Goal: Information Seeking & Learning: Learn about a topic

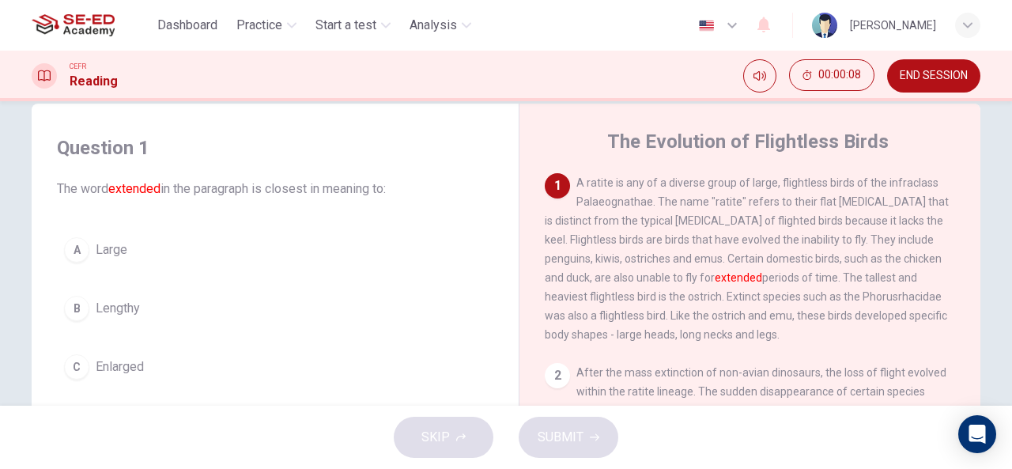
scroll to position [80, 0]
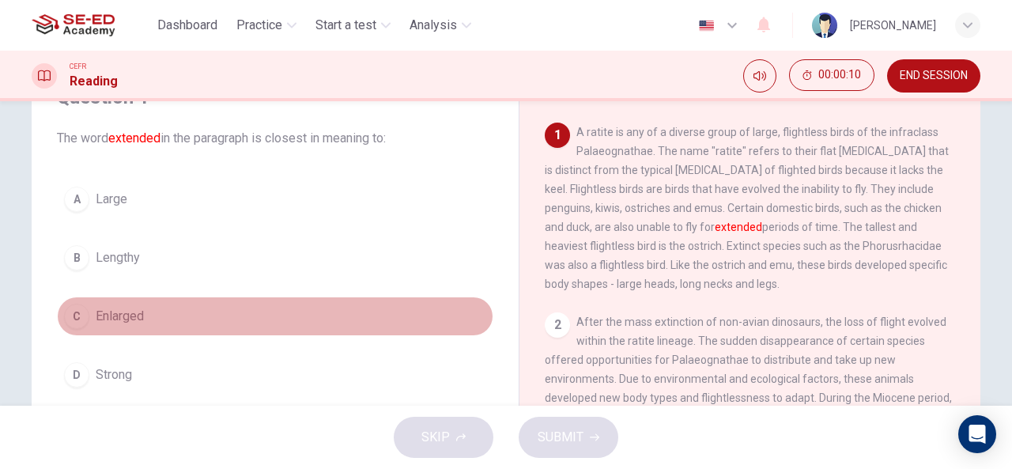
click at [76, 317] on div "C" at bounding box center [76, 316] width 25 height 25
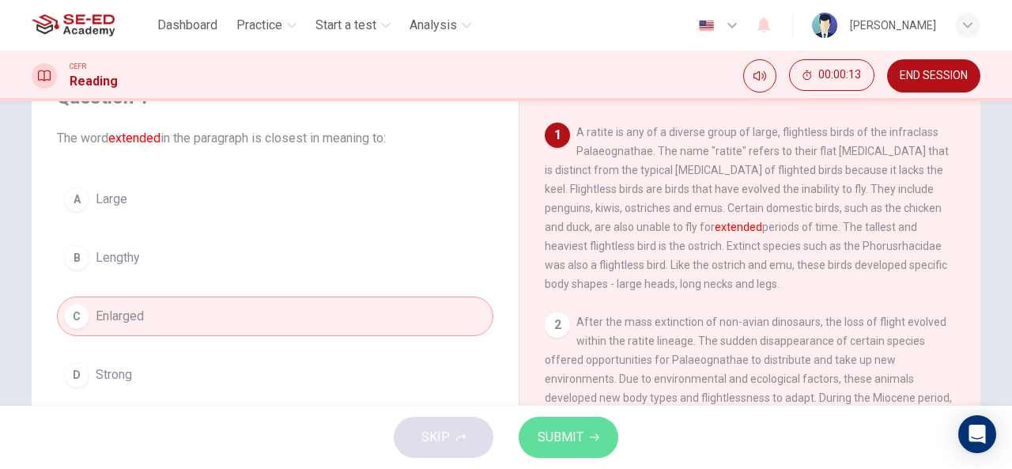
click at [557, 440] on span "SUBMIT" at bounding box center [561, 437] width 46 height 22
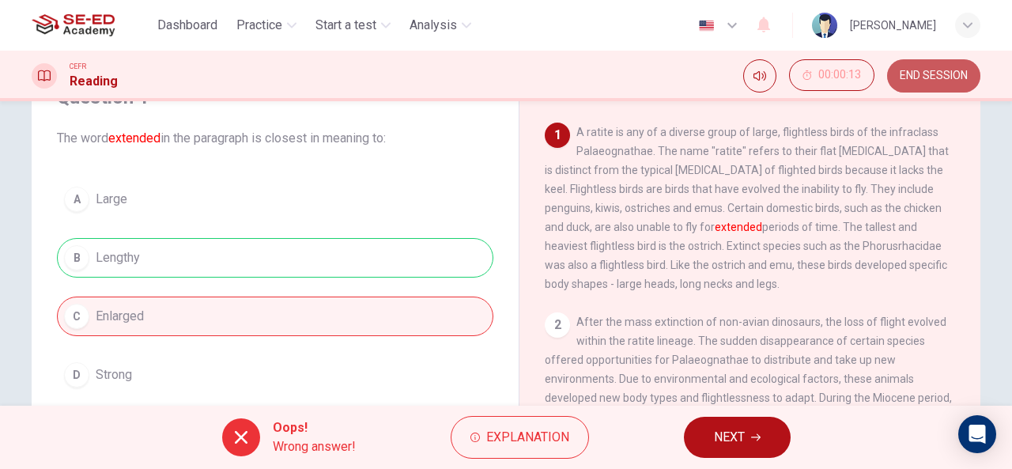
click at [903, 81] on span "END SESSION" at bounding box center [934, 76] width 68 height 13
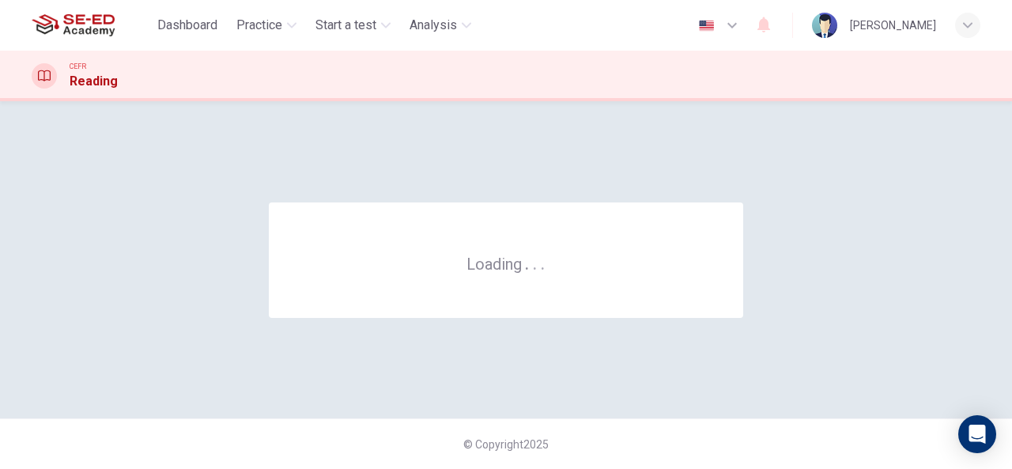
scroll to position [0, 0]
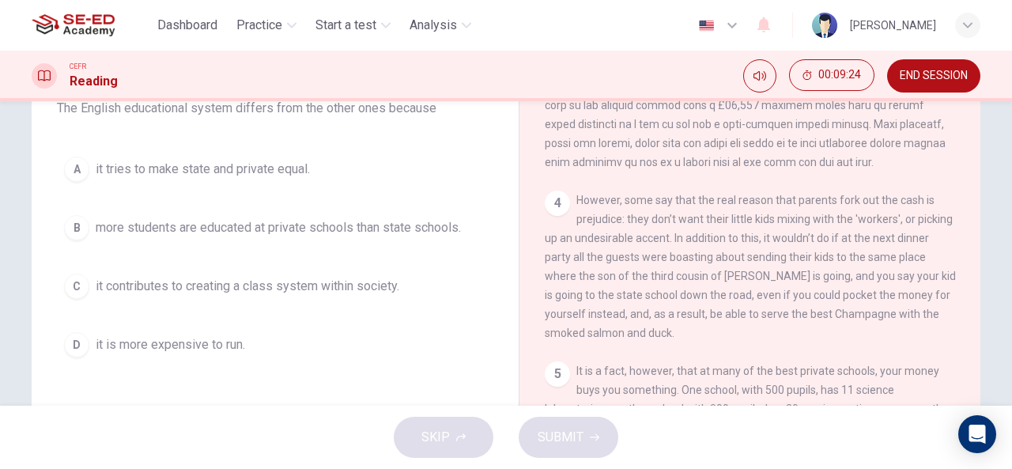
scroll to position [149, 0]
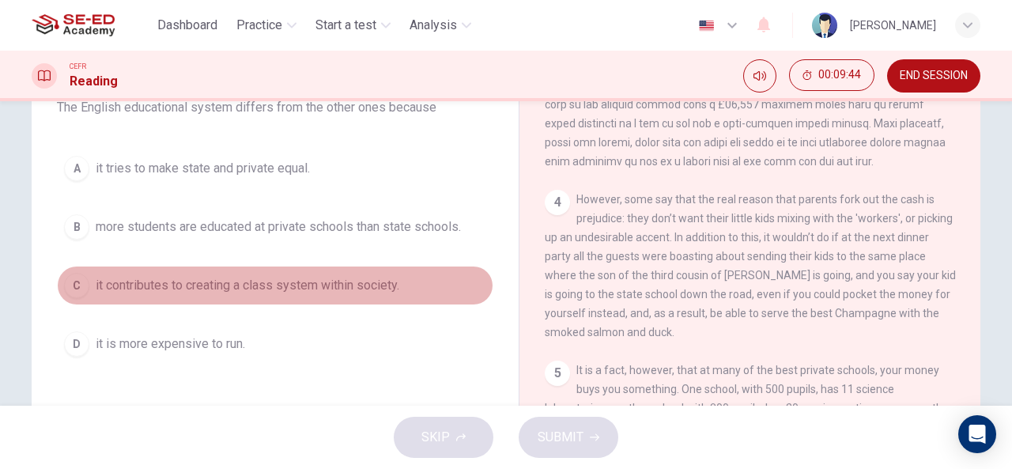
click at [75, 281] on div "C" at bounding box center [76, 285] width 25 height 25
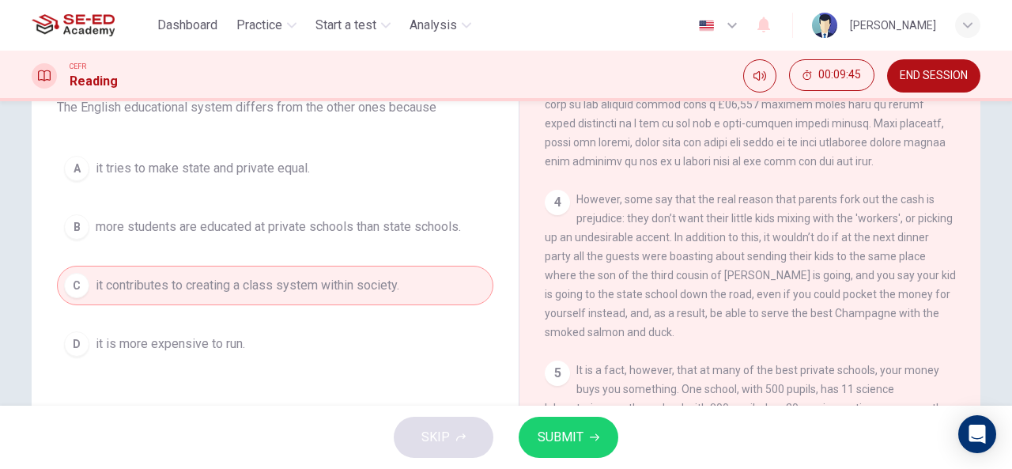
click at [571, 434] on span "SUBMIT" at bounding box center [561, 437] width 46 height 22
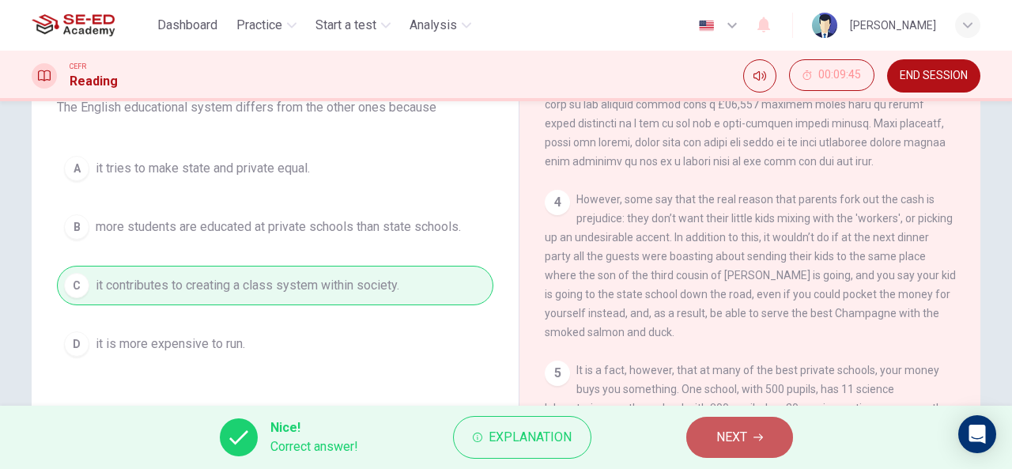
click at [734, 428] on span "NEXT" at bounding box center [731, 437] width 31 height 22
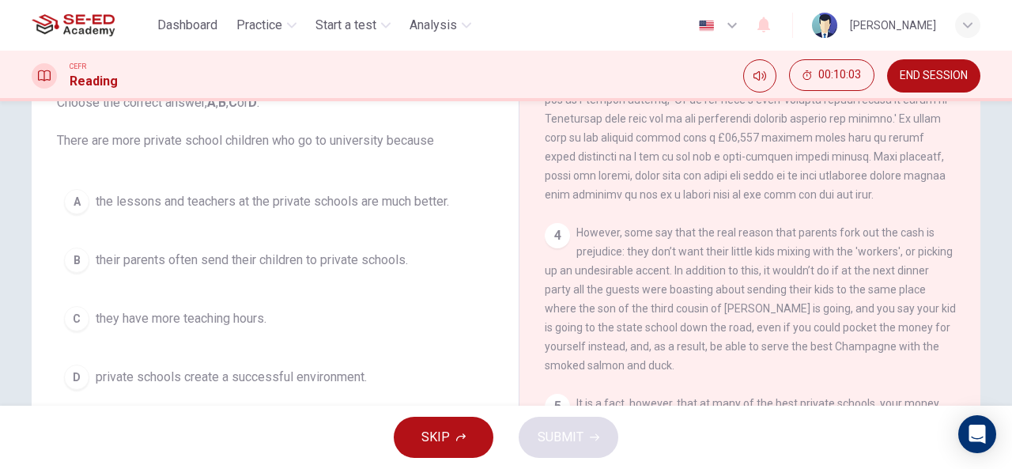
scroll to position [116, 0]
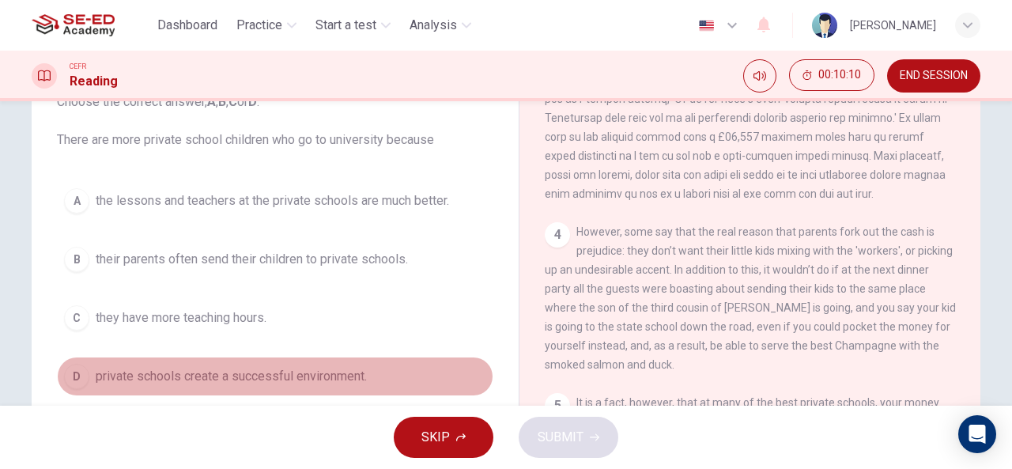
click at [72, 369] on div "D" at bounding box center [76, 376] width 25 height 25
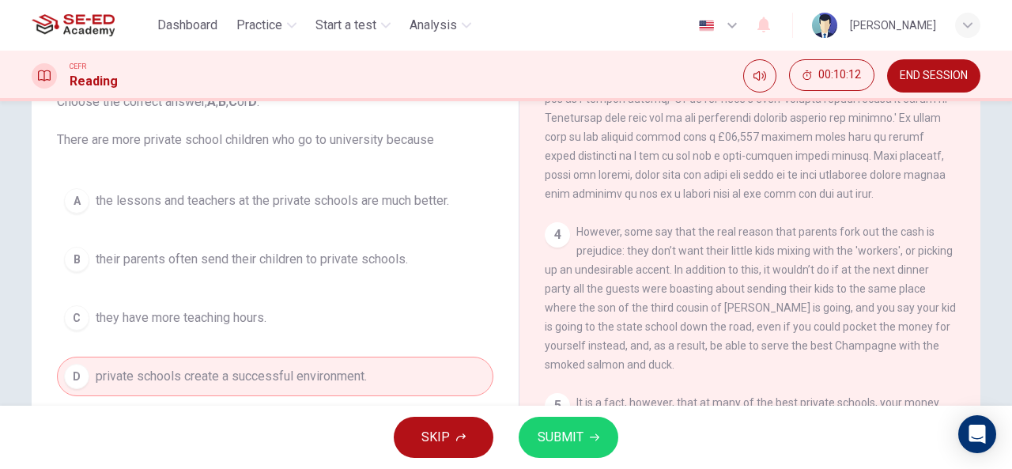
click at [549, 429] on span "SUBMIT" at bounding box center [561, 437] width 46 height 22
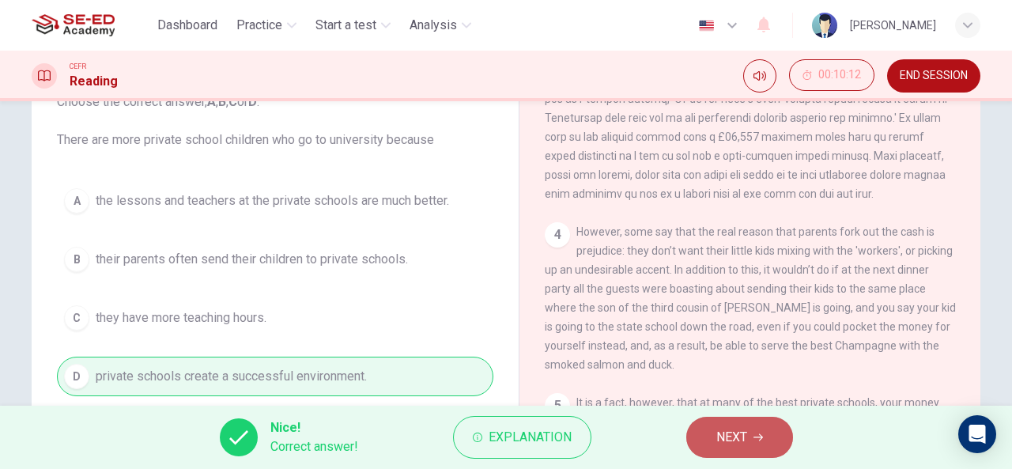
click at [747, 429] on span "NEXT" at bounding box center [731, 437] width 31 height 22
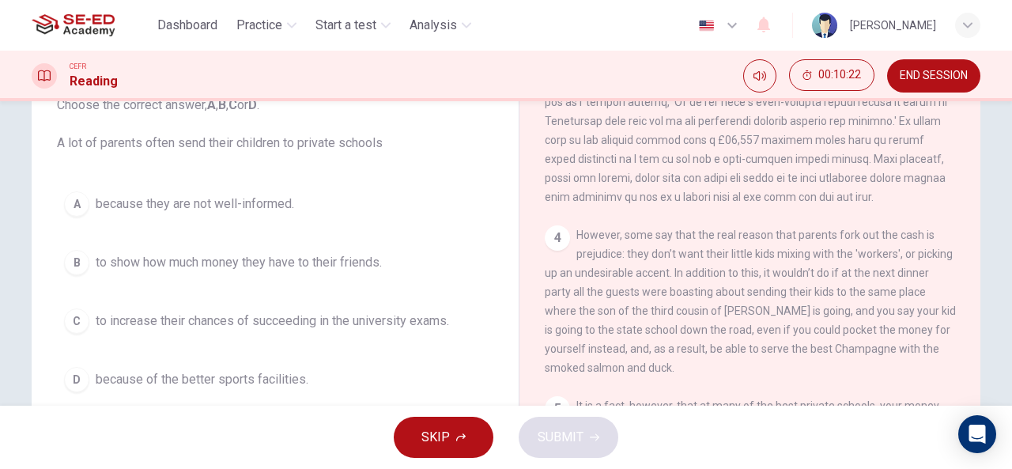
scroll to position [114, 0]
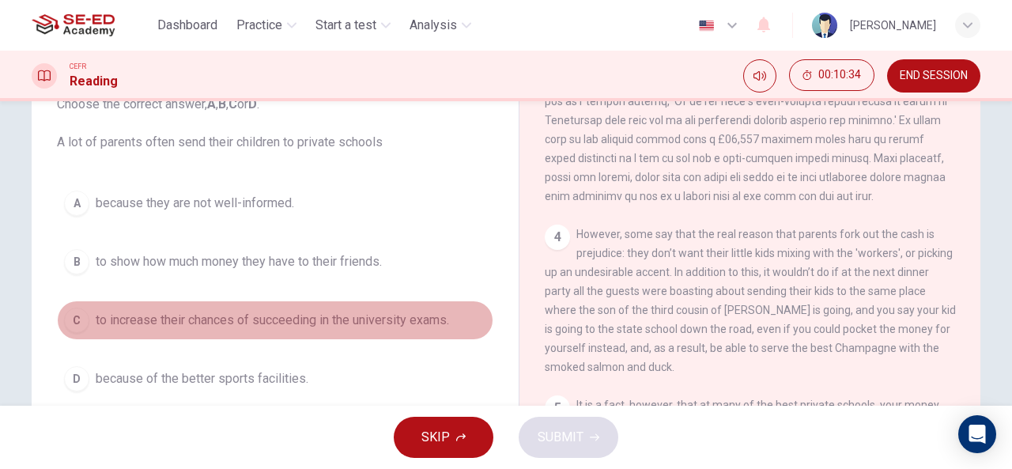
click at [70, 313] on div "C" at bounding box center [76, 320] width 25 height 25
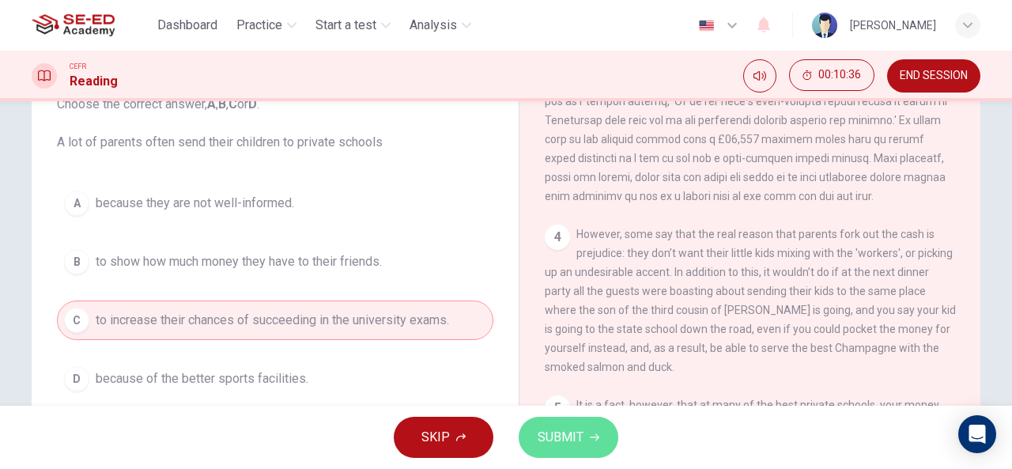
click at [560, 444] on span "SUBMIT" at bounding box center [561, 437] width 46 height 22
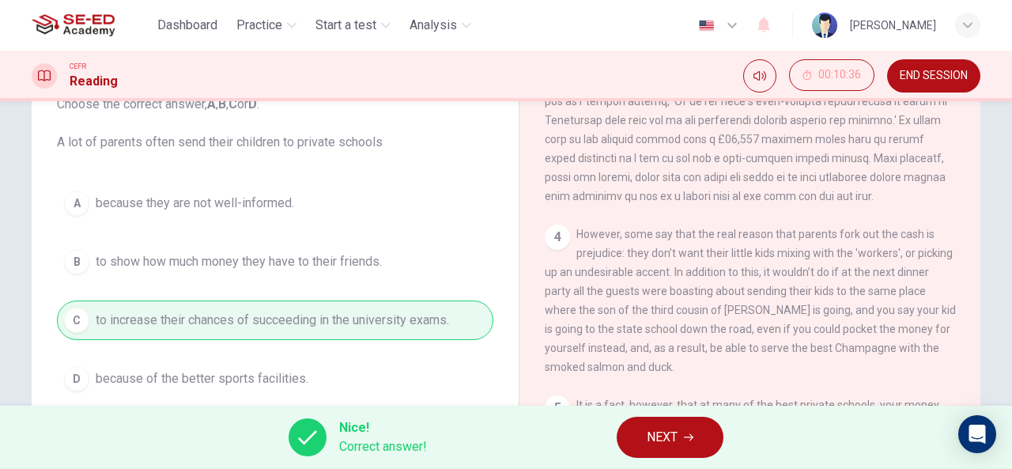
click at [657, 430] on span "NEXT" at bounding box center [662, 437] width 31 height 22
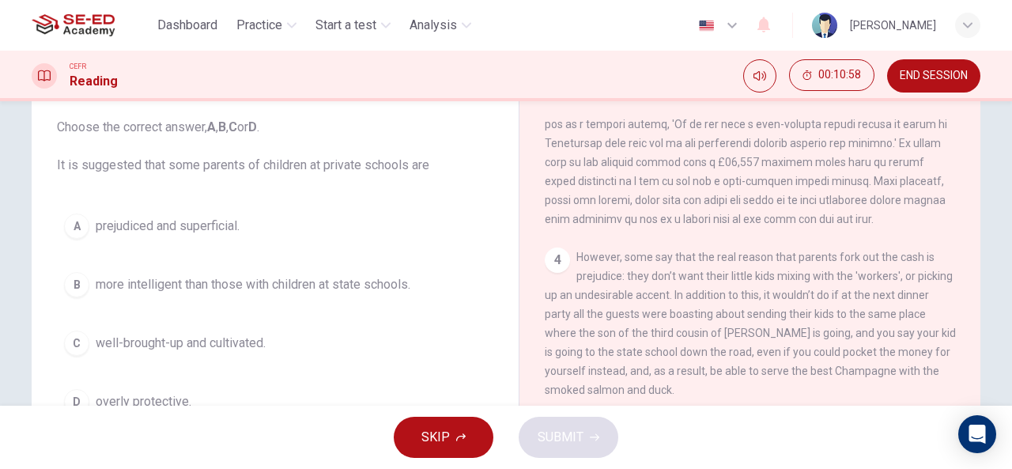
scroll to position [96, 0]
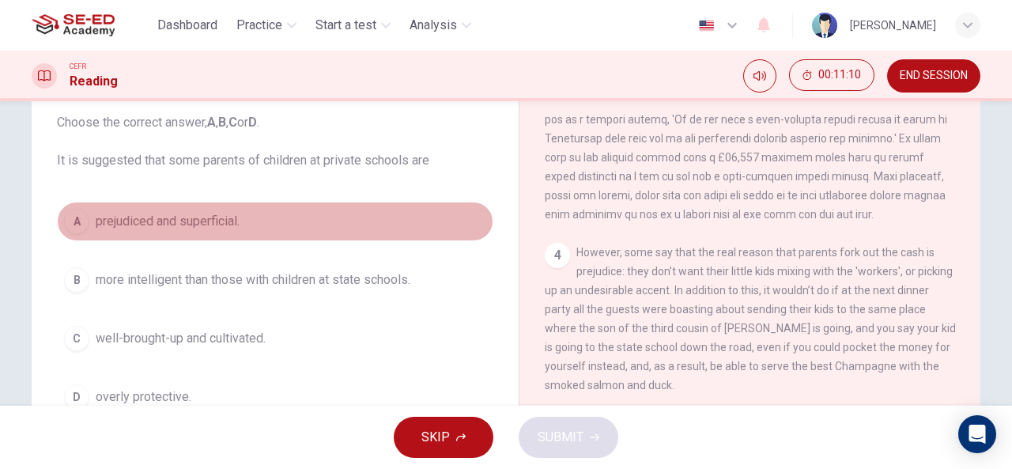
click at [71, 219] on div "A" at bounding box center [76, 221] width 25 height 25
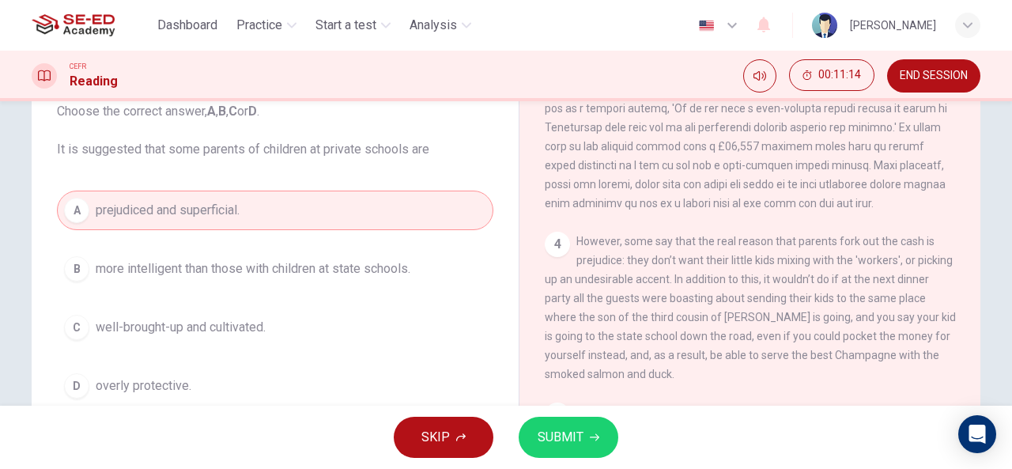
scroll to position [108, 0]
click at [566, 436] on span "SUBMIT" at bounding box center [561, 437] width 46 height 22
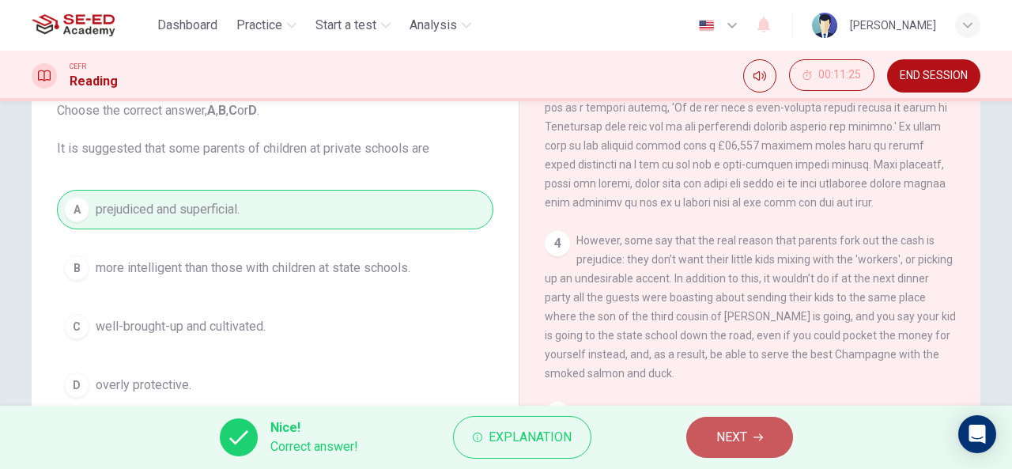
click at [726, 439] on span "NEXT" at bounding box center [731, 437] width 31 height 22
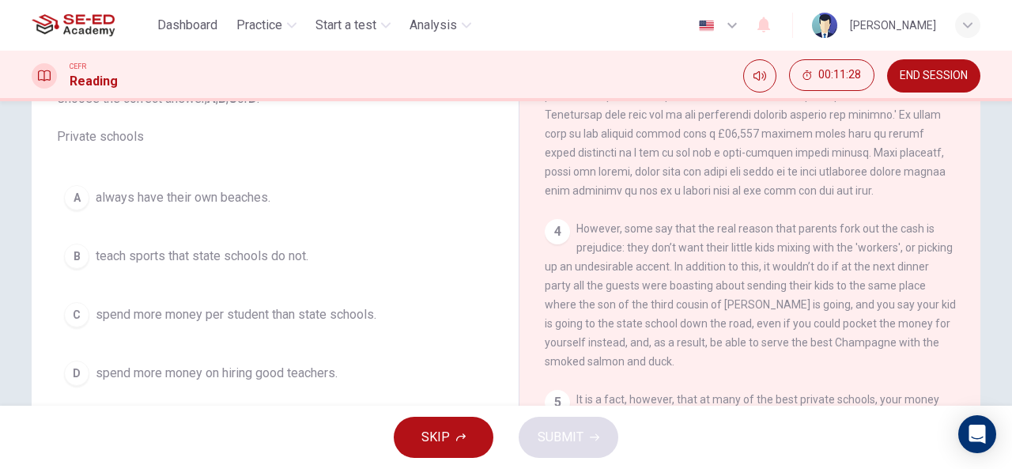
scroll to position [123, 0]
click at [72, 310] on div "C" at bounding box center [76, 311] width 25 height 25
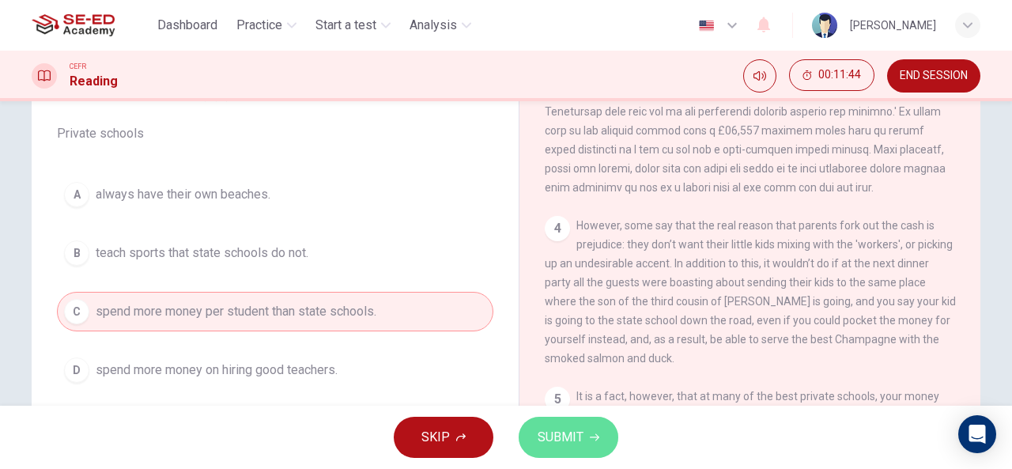
click at [565, 437] on span "SUBMIT" at bounding box center [561, 437] width 46 height 22
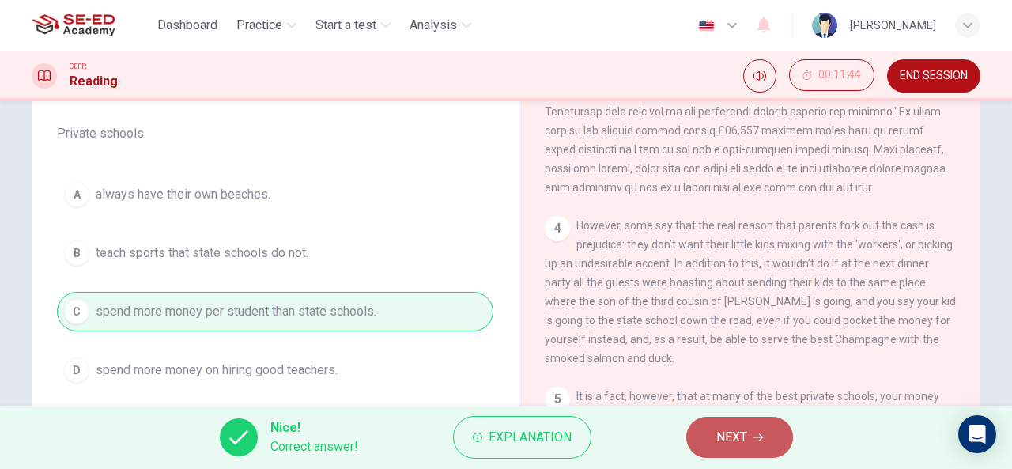
click at [731, 440] on span "NEXT" at bounding box center [731, 437] width 31 height 22
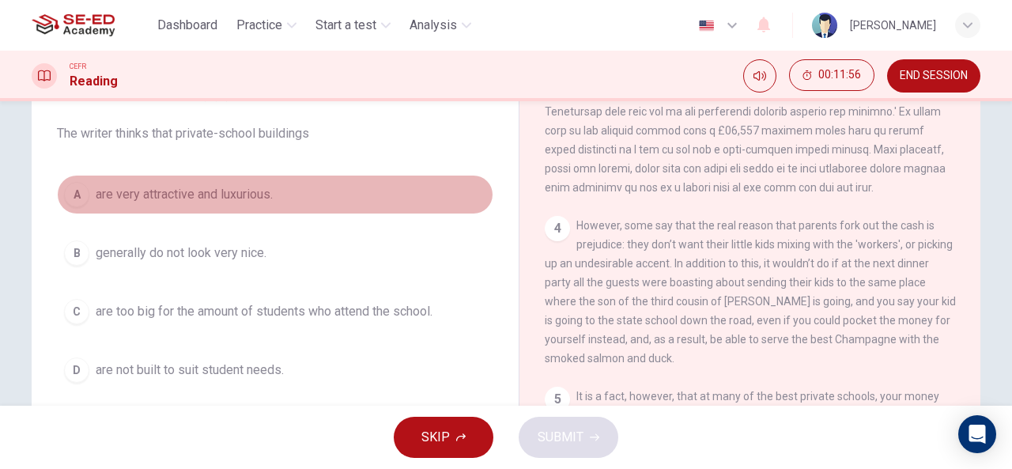
click at [152, 206] on button "A are very attractive and luxurious." at bounding box center [275, 195] width 437 height 40
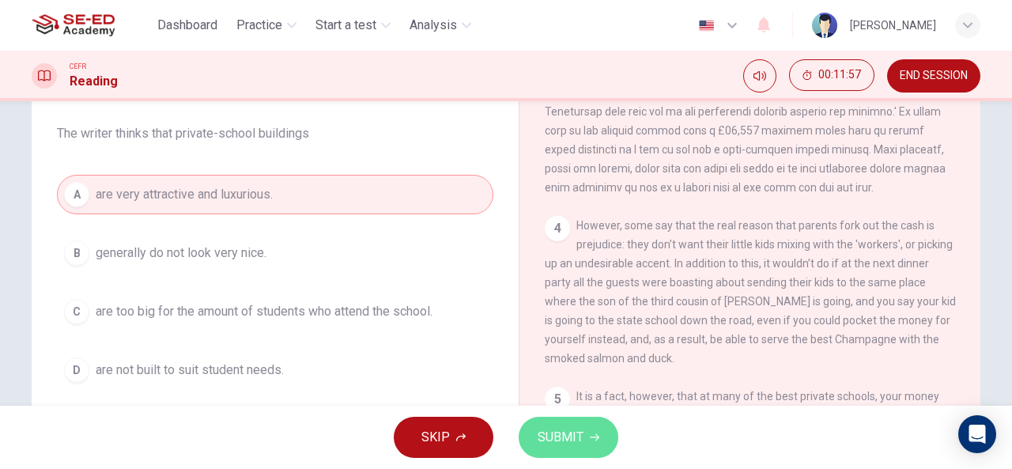
click at [574, 435] on span "SUBMIT" at bounding box center [561, 437] width 46 height 22
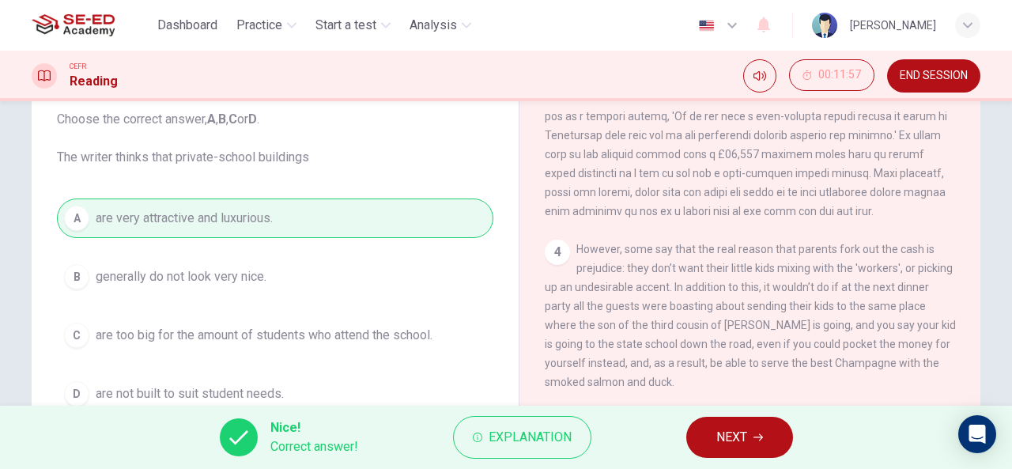
scroll to position [114, 0]
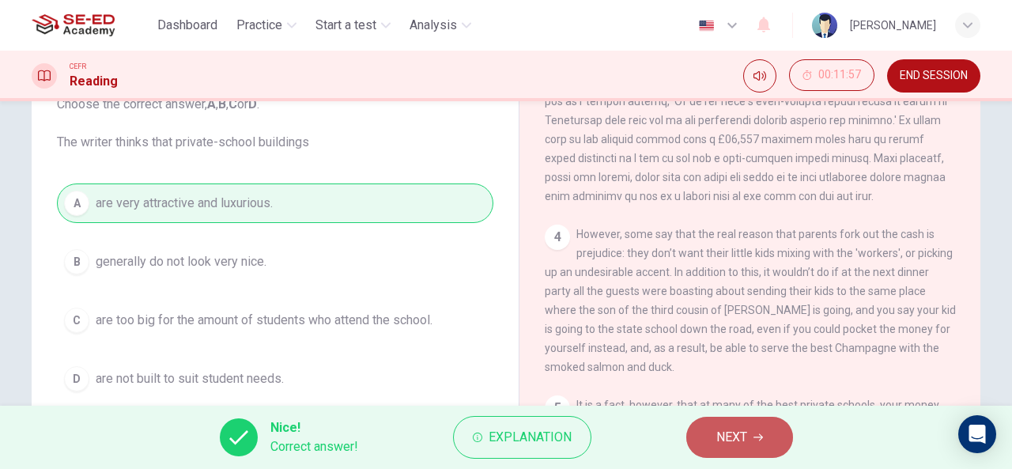
click at [732, 428] on span "NEXT" at bounding box center [731, 437] width 31 height 22
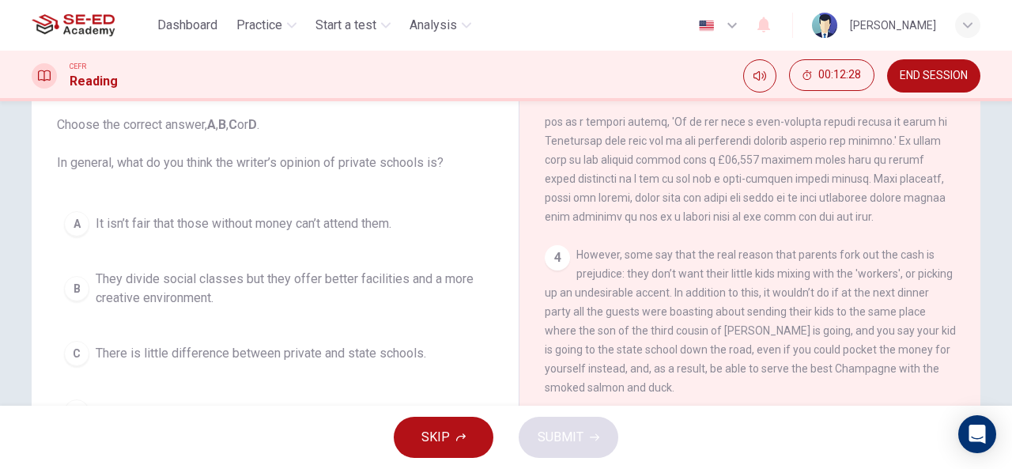
scroll to position [93, 0]
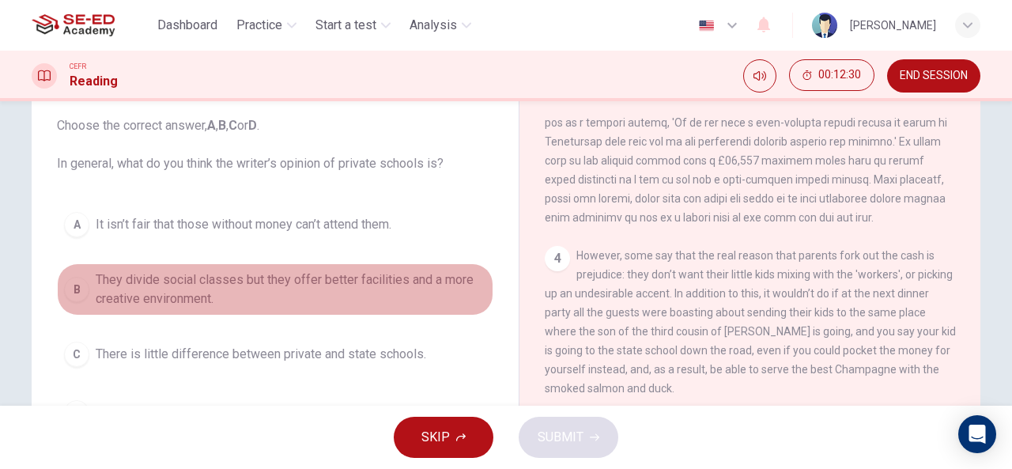
click at [138, 295] on span "They divide social classes but they offer better facilities and a more creative…" at bounding box center [291, 289] width 391 height 38
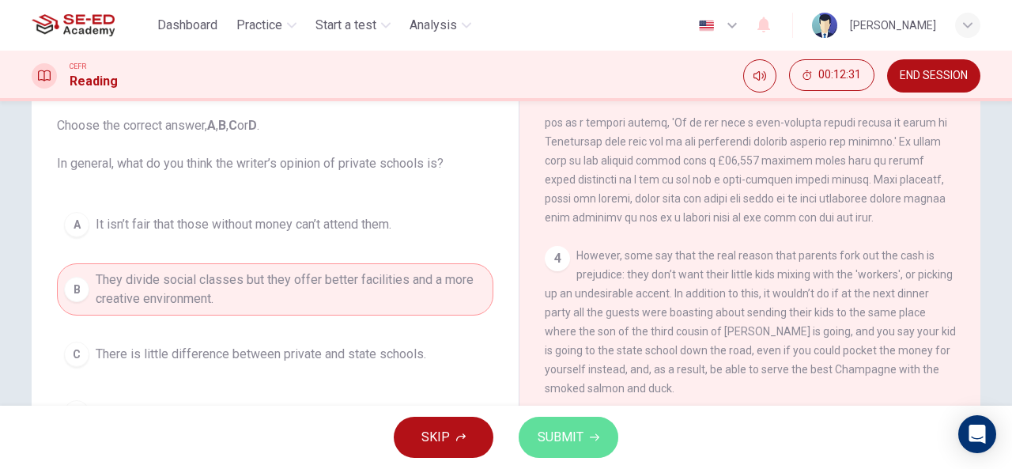
click at [572, 435] on span "SUBMIT" at bounding box center [561, 437] width 46 height 22
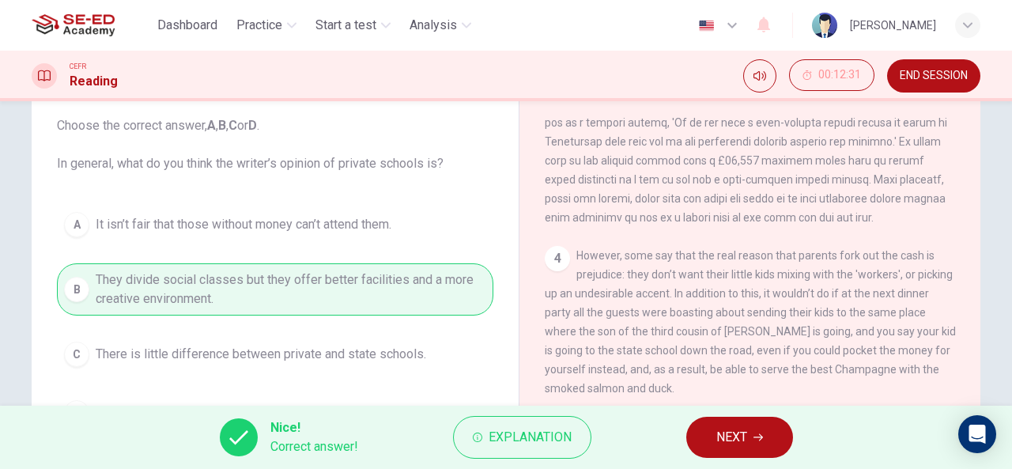
scroll to position [164, 0]
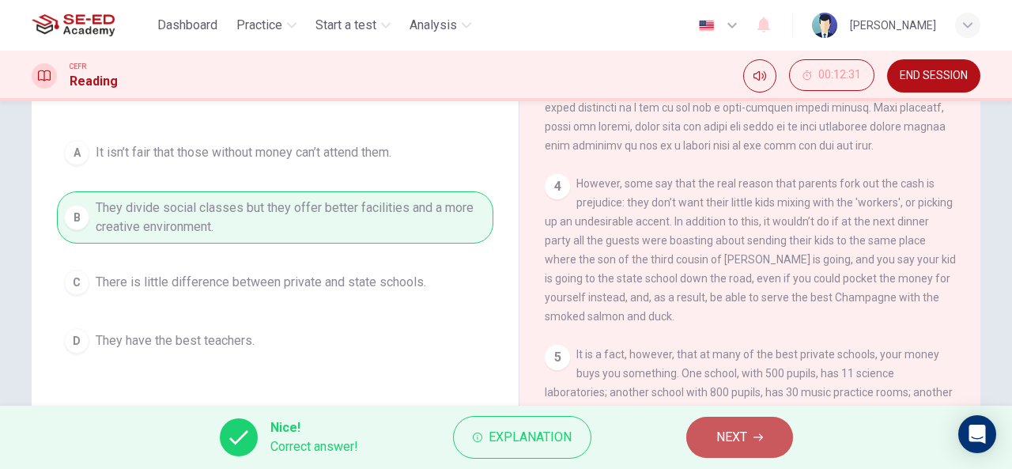
click at [750, 442] on button "NEXT" at bounding box center [739, 437] width 107 height 41
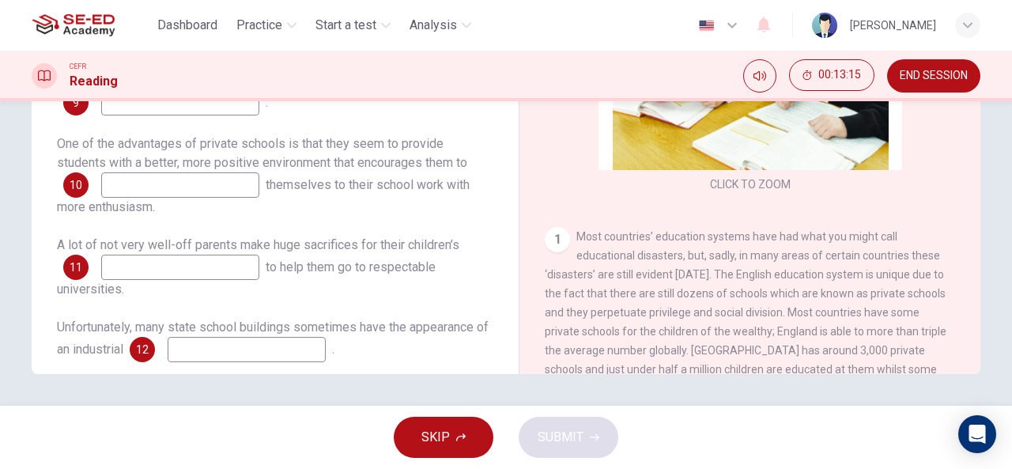
scroll to position [123, 0]
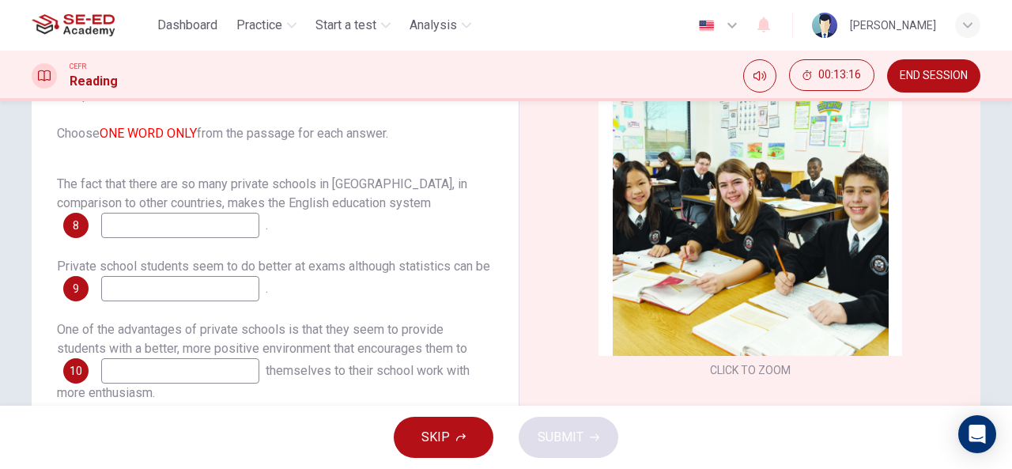
click at [229, 217] on input at bounding box center [180, 225] width 158 height 25
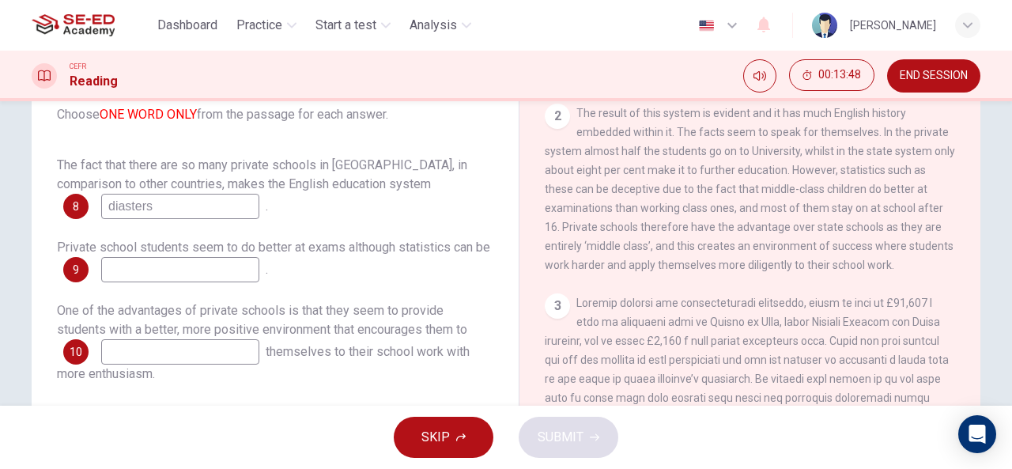
scroll to position [519, 0]
type input "diasters"
click at [236, 266] on input at bounding box center [180, 269] width 158 height 25
type input "deceptive"
click at [220, 357] on input at bounding box center [180, 351] width 158 height 25
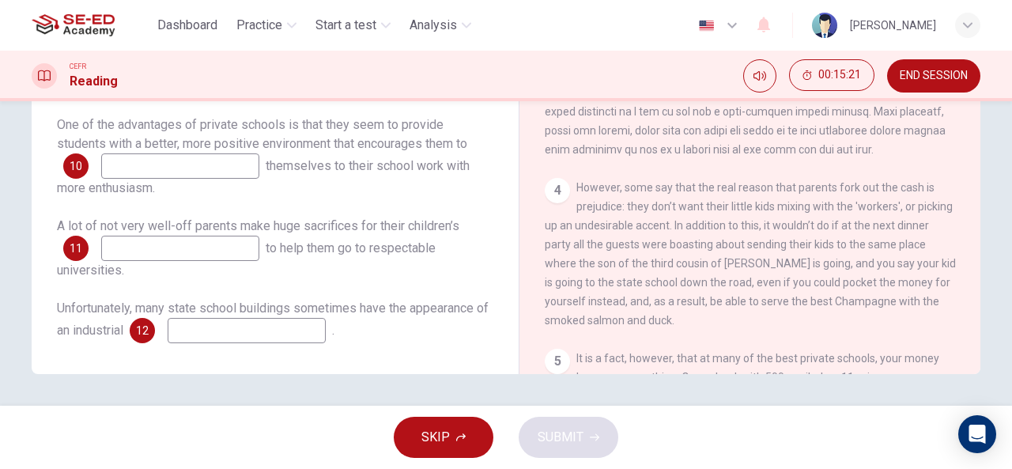
scroll to position [706, 0]
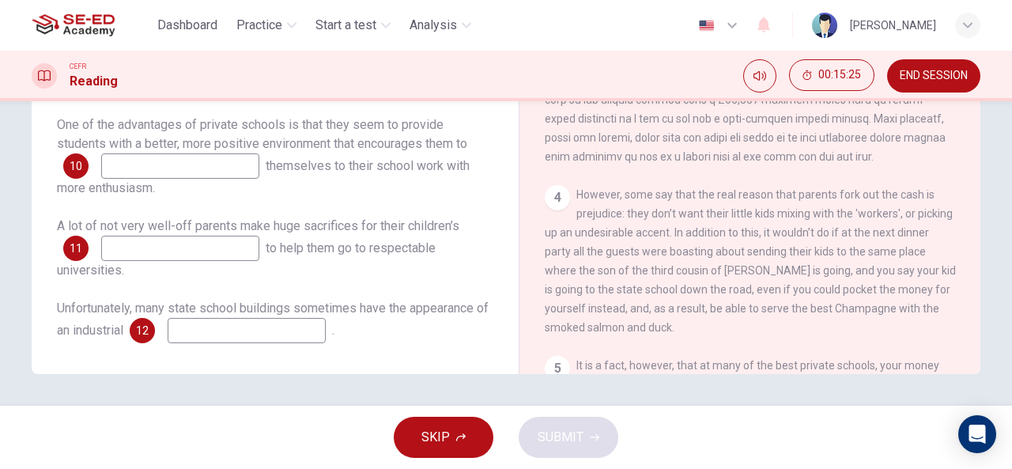
click at [240, 234] on div "A lot of not very well-off parents make huge sacrifices for their children’s 11…" at bounding box center [275, 248] width 437 height 63
click at [232, 248] on input at bounding box center [180, 248] width 158 height 25
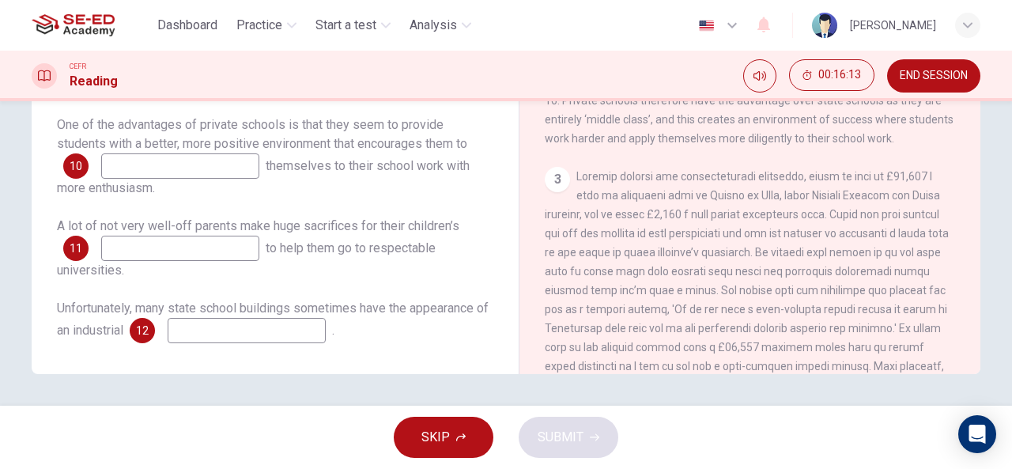
scroll to position [458, 0]
click at [201, 168] on input at bounding box center [180, 165] width 158 height 25
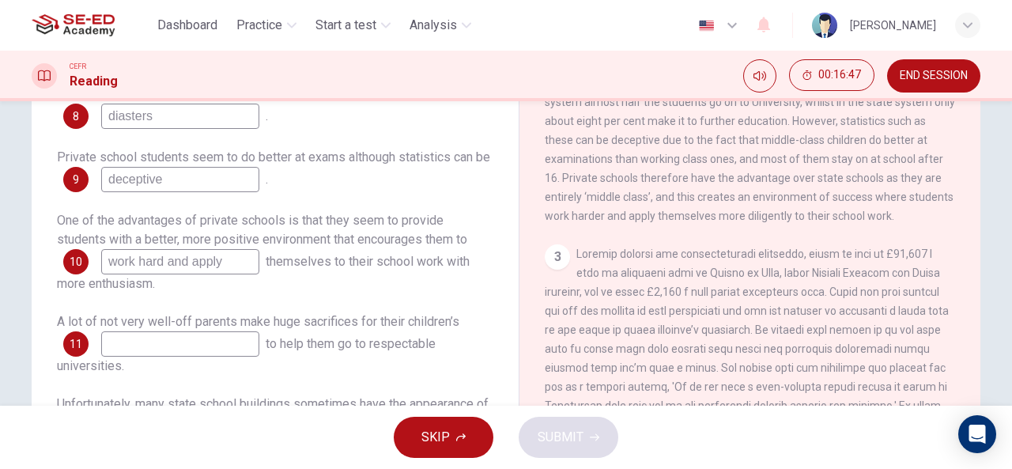
scroll to position [233, 0]
type input "w"
type input "work harder"
click at [273, 285] on div "One of the advantages of private schools is that they seem to provide students …" at bounding box center [275, 251] width 437 height 82
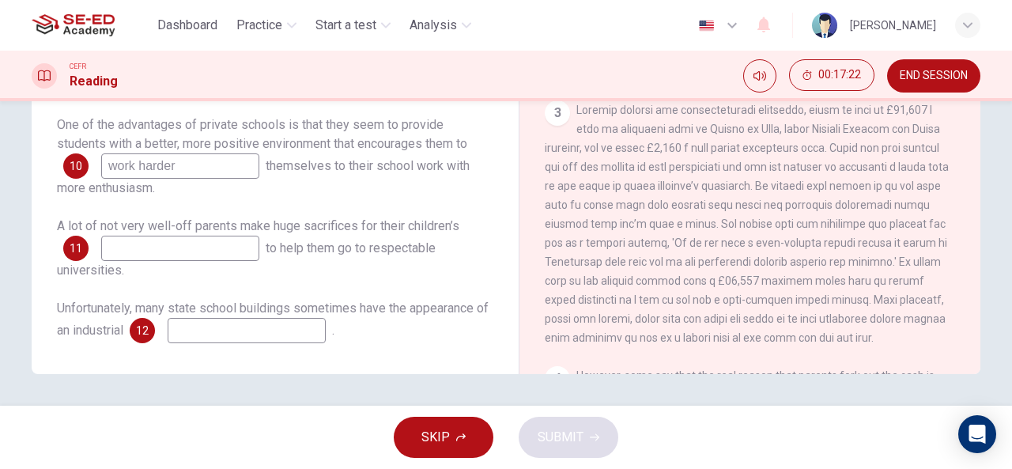
scroll to position [528, 0]
click at [186, 248] on input at bounding box center [180, 248] width 158 height 25
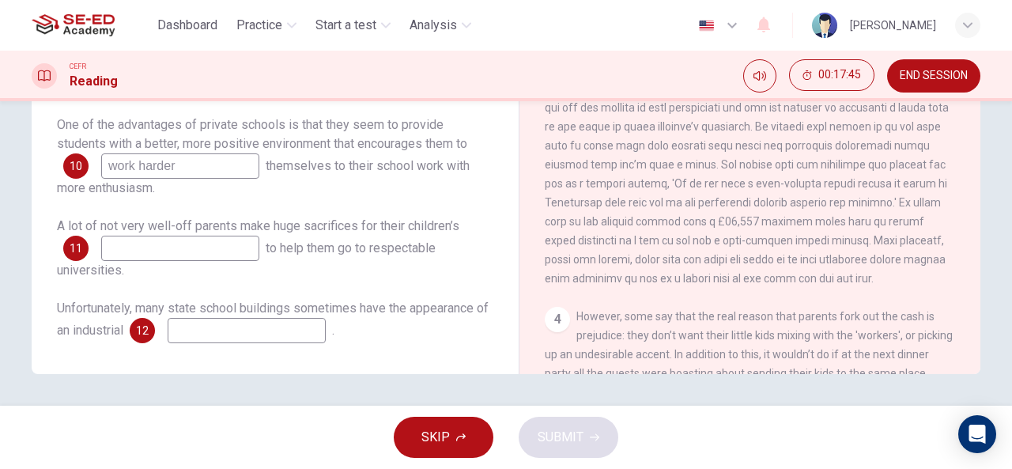
scroll to position [585, 0]
click at [274, 330] on input at bounding box center [247, 330] width 158 height 25
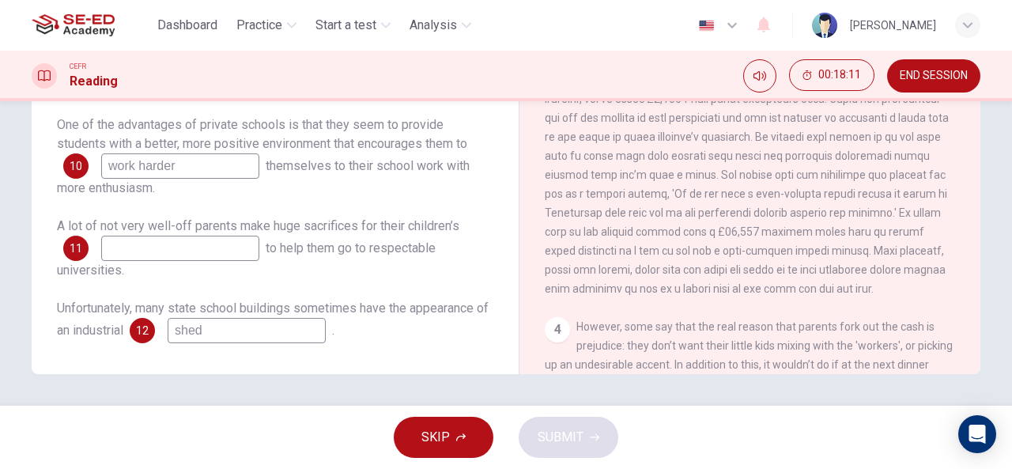
scroll to position [571, 0]
type input "shed"
click at [198, 244] on input at bounding box center [180, 248] width 158 height 25
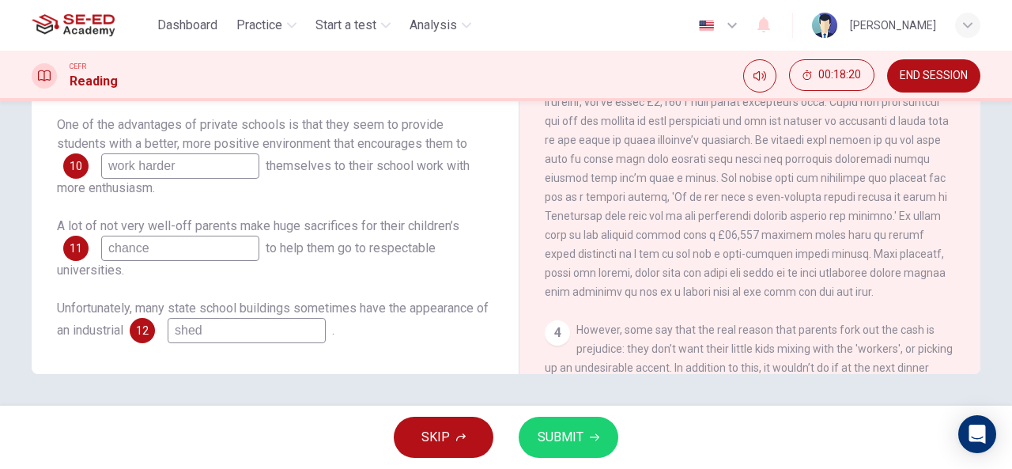
type input "chance"
click at [584, 433] on button "SUBMIT" at bounding box center [569, 437] width 100 height 41
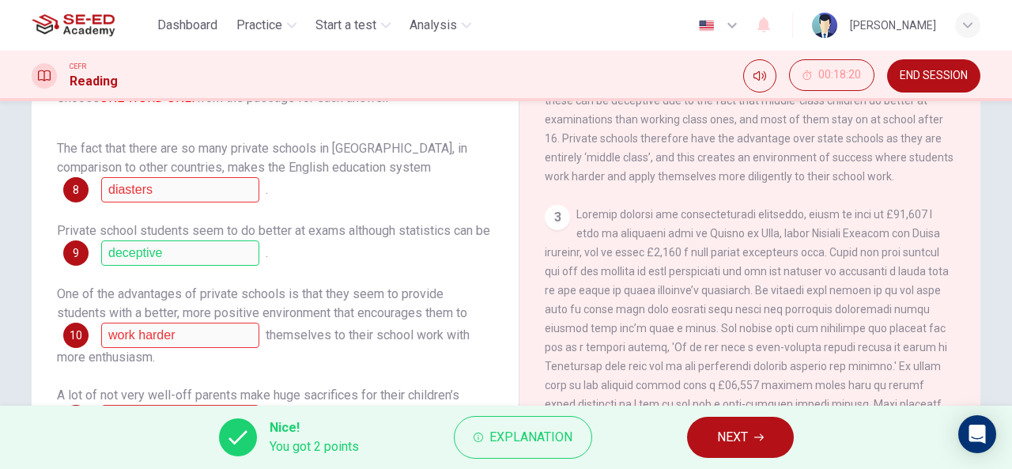
scroll to position [161, 0]
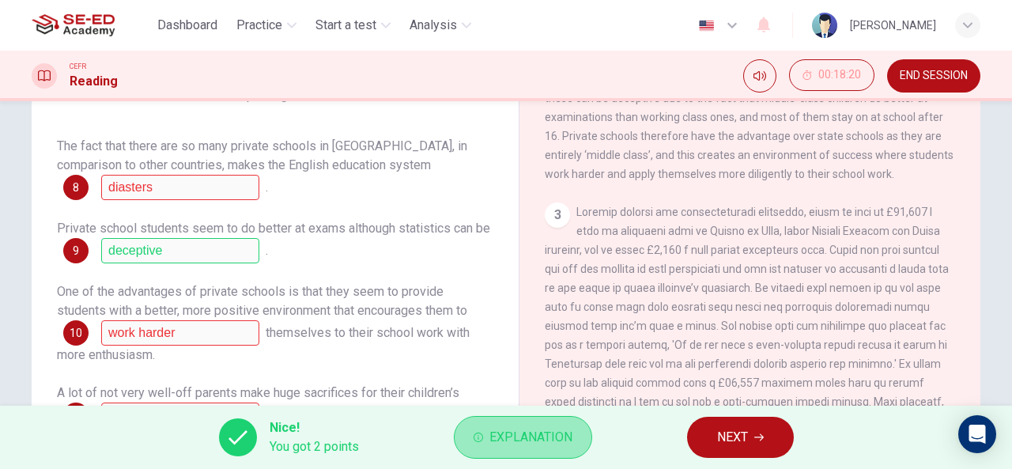
click at [506, 438] on span "Explanation" at bounding box center [531, 437] width 83 height 22
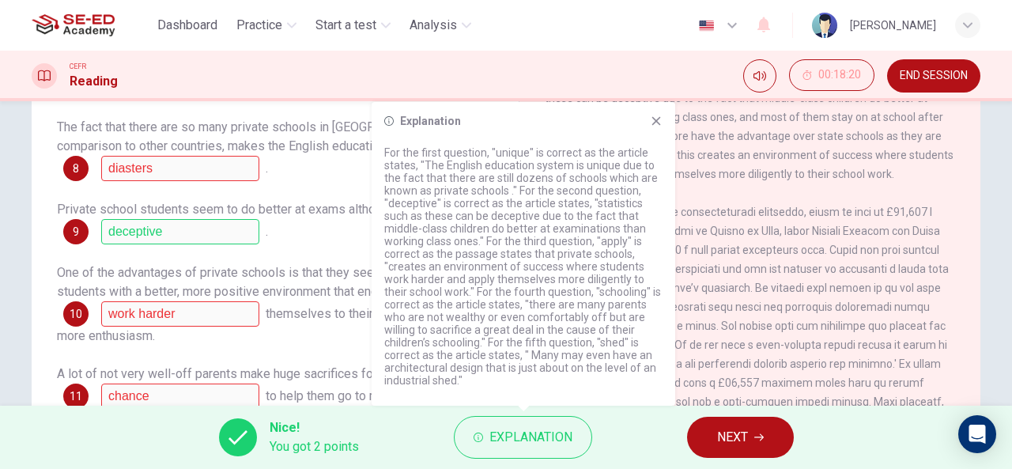
scroll to position [308, 0]
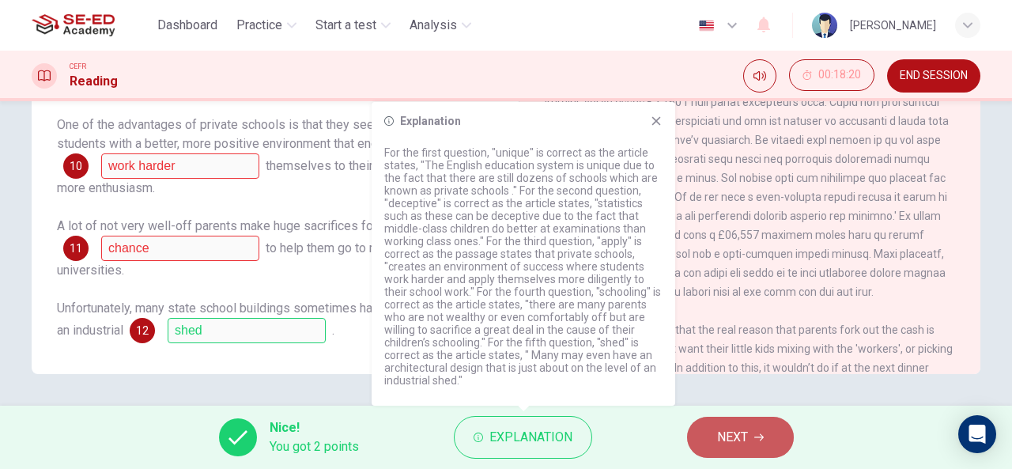
click at [751, 433] on button "NEXT" at bounding box center [740, 437] width 107 height 41
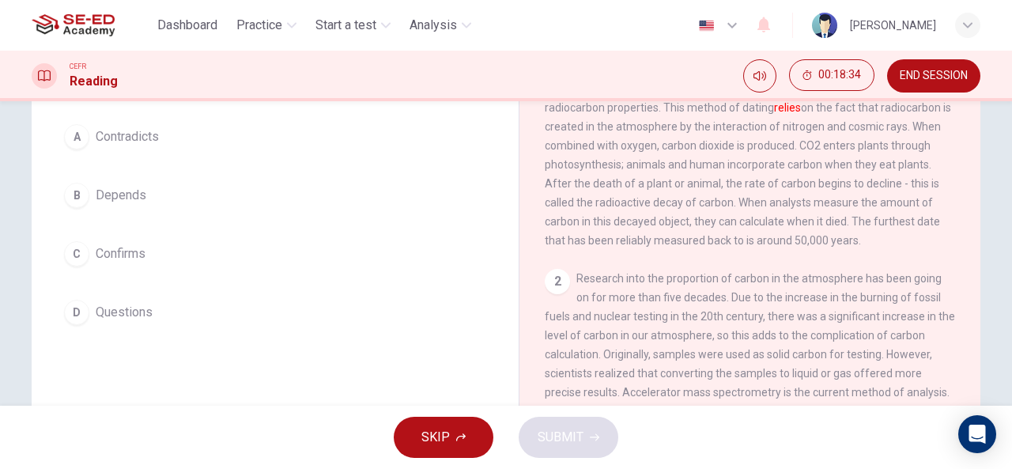
scroll to position [155, 0]
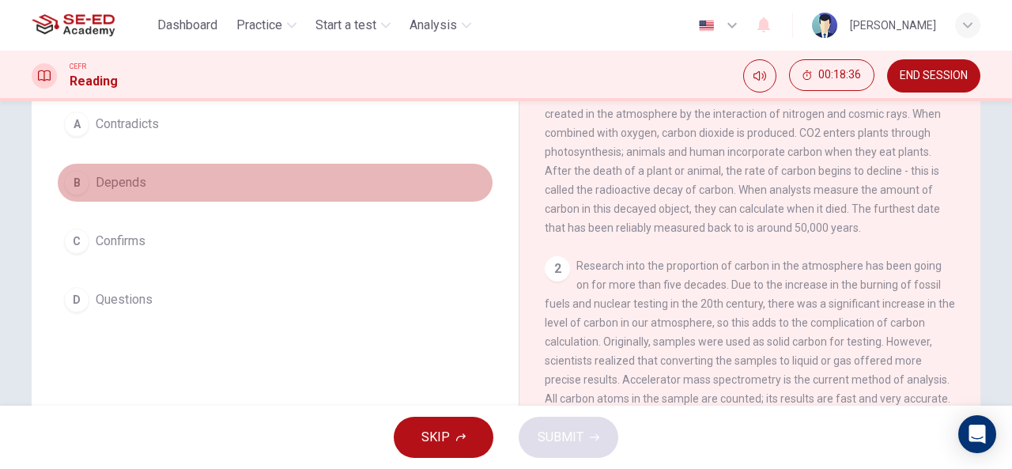
click at [89, 176] on button "B Depends" at bounding box center [275, 183] width 437 height 40
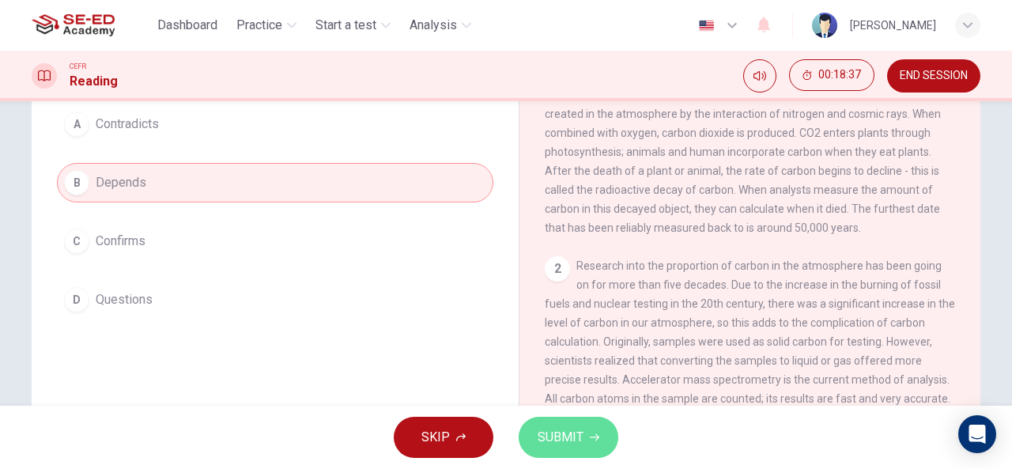
click at [567, 441] on span "SUBMIT" at bounding box center [561, 437] width 46 height 22
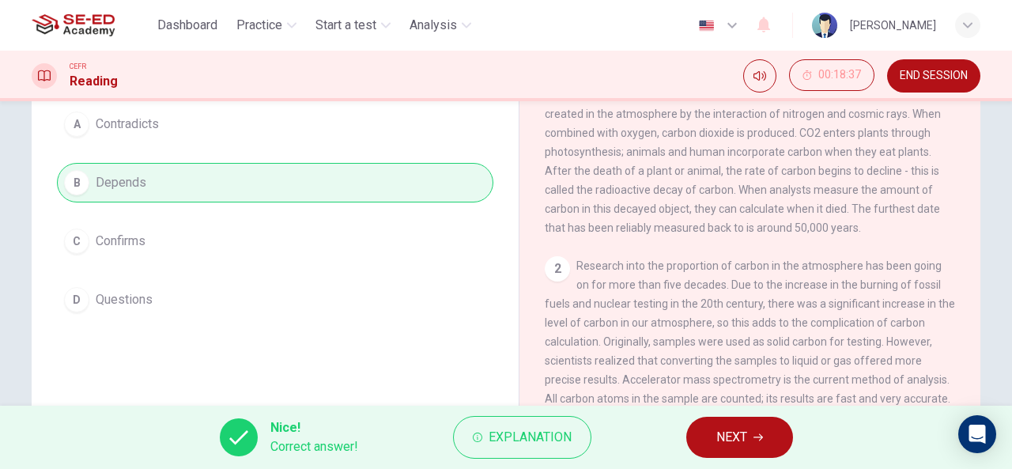
click at [750, 445] on button "NEXT" at bounding box center [739, 437] width 107 height 41
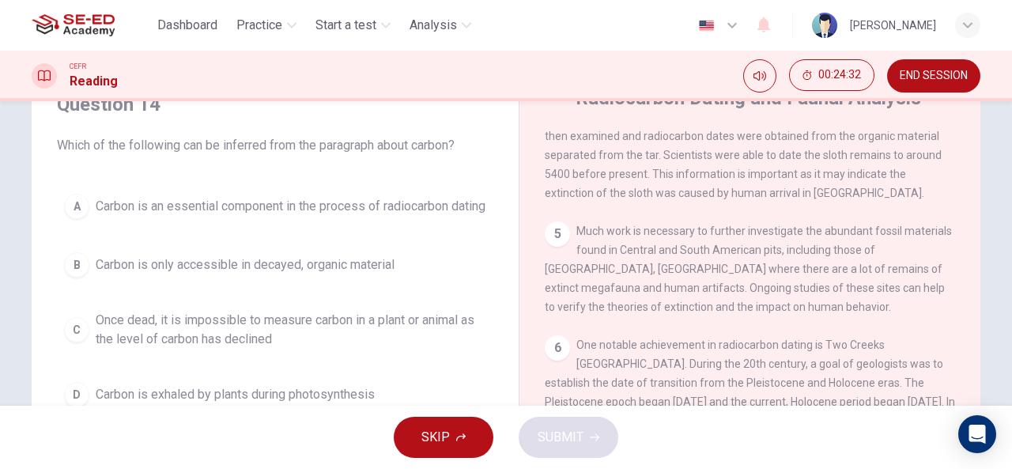
scroll to position [74, 0]
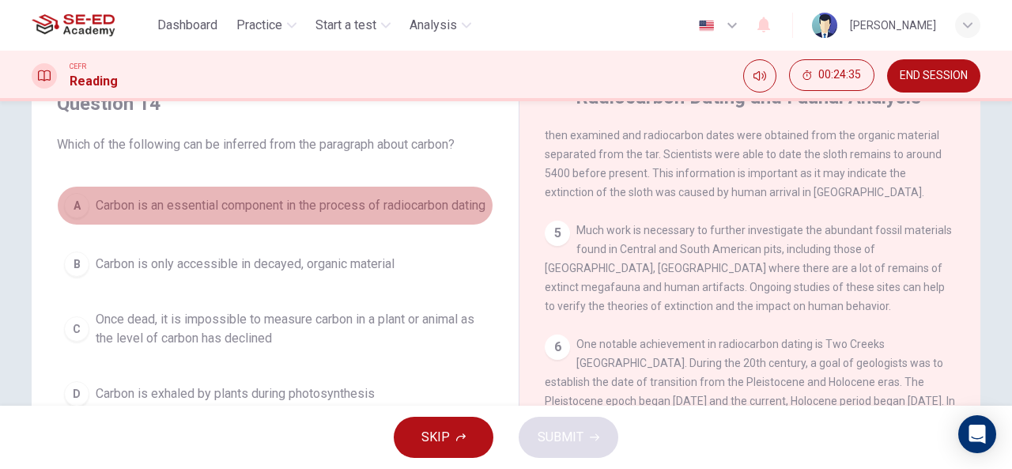
drag, startPoint x: 87, startPoint y: 217, endPoint x: 289, endPoint y: 198, distance: 203.3
click at [289, 198] on button "A Carbon is an essential component in the process of radiocarbon dating" at bounding box center [275, 206] width 437 height 40
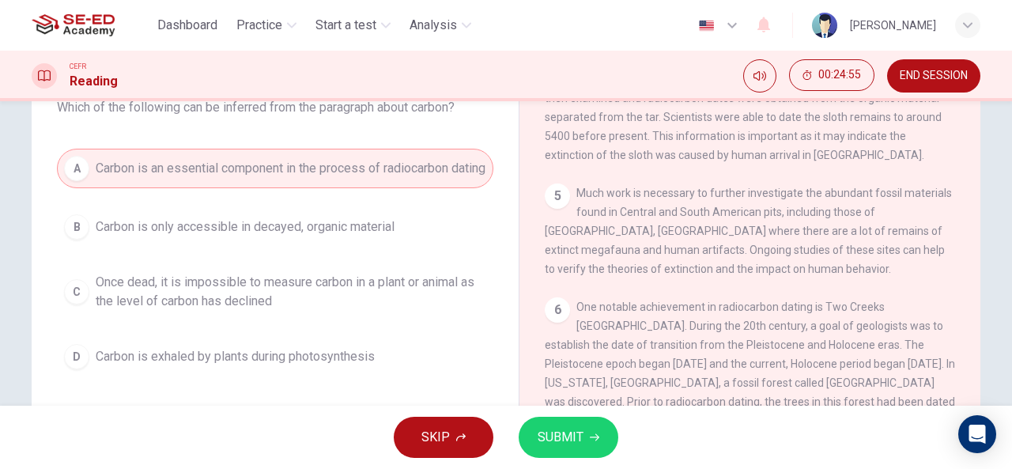
scroll to position [112, 0]
click at [565, 429] on span "SUBMIT" at bounding box center [561, 437] width 46 height 22
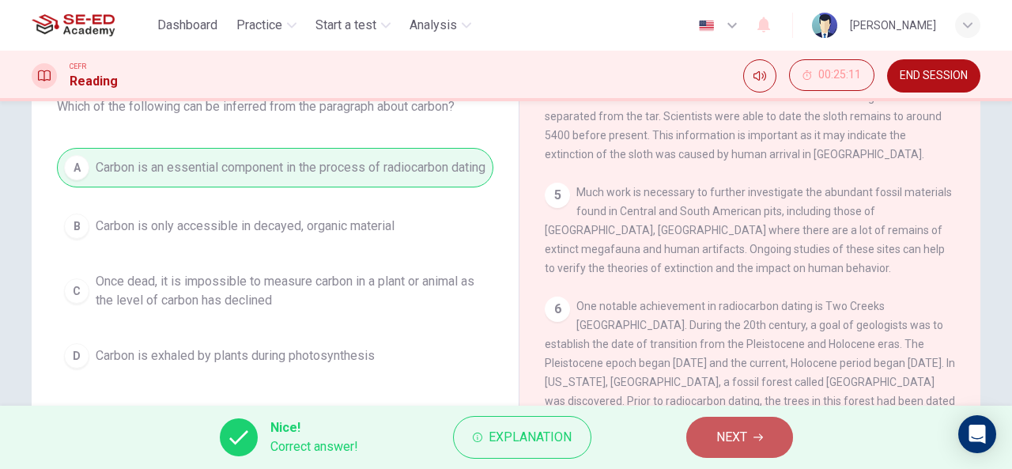
click at [751, 430] on button "NEXT" at bounding box center [739, 437] width 107 height 41
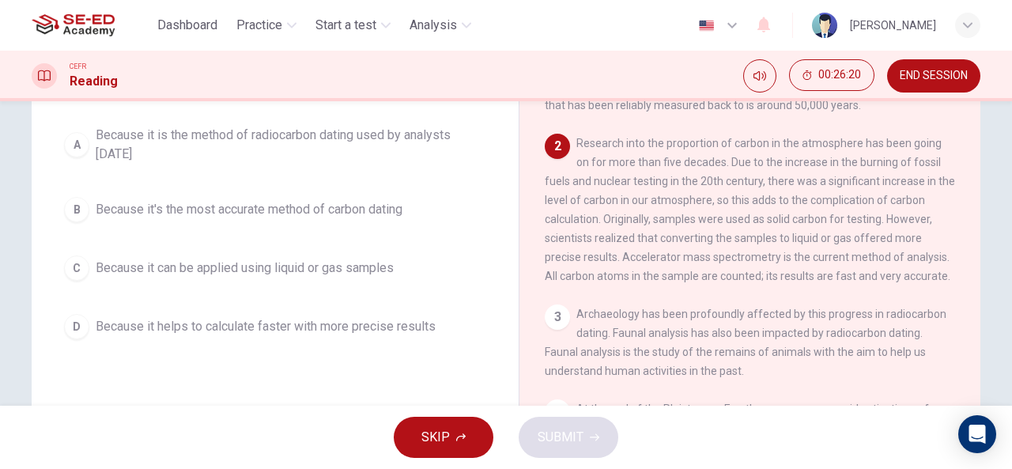
scroll to position [139, 0]
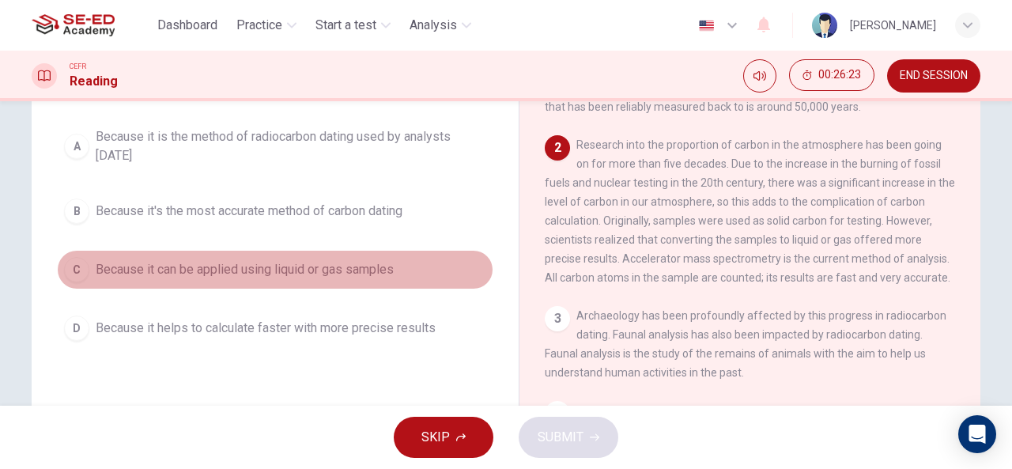
click at [319, 279] on span "Because it can be applied using liquid or gas samples" at bounding box center [245, 269] width 298 height 19
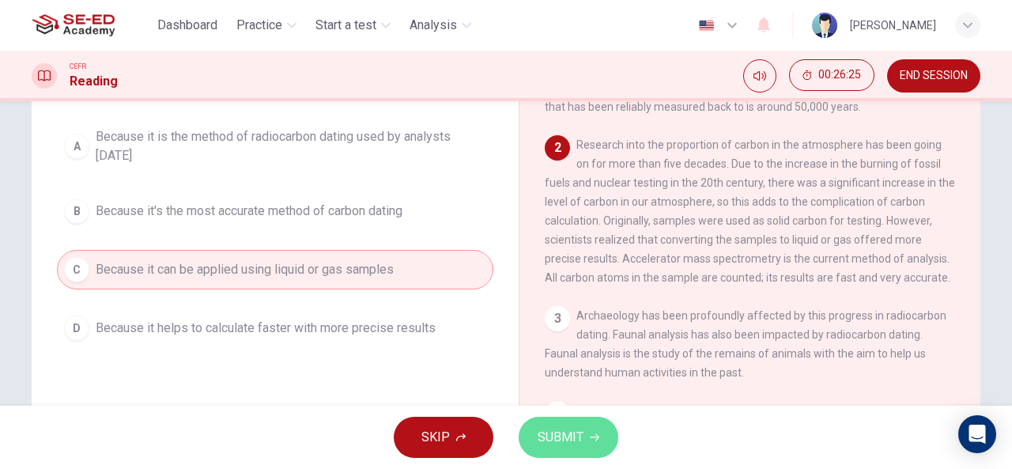
click at [567, 435] on span "SUBMIT" at bounding box center [561, 437] width 46 height 22
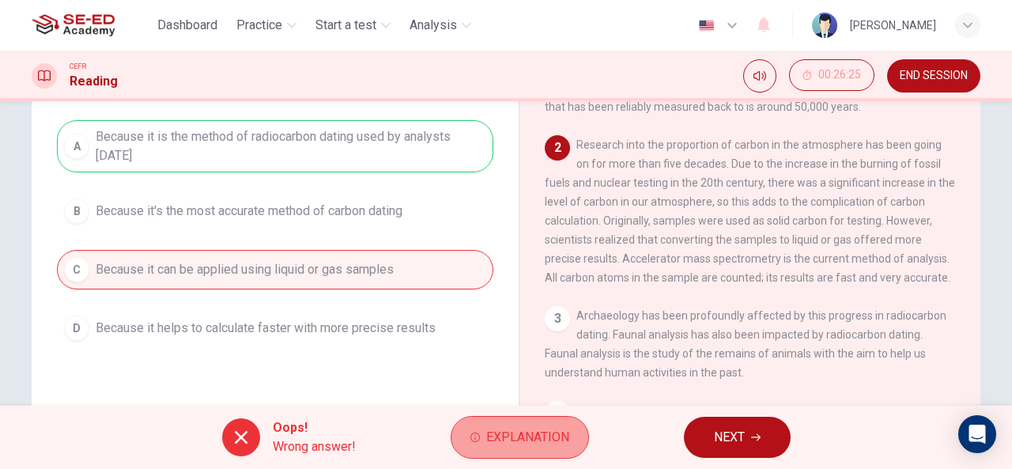
click at [544, 447] on span "Explanation" at bounding box center [527, 437] width 83 height 22
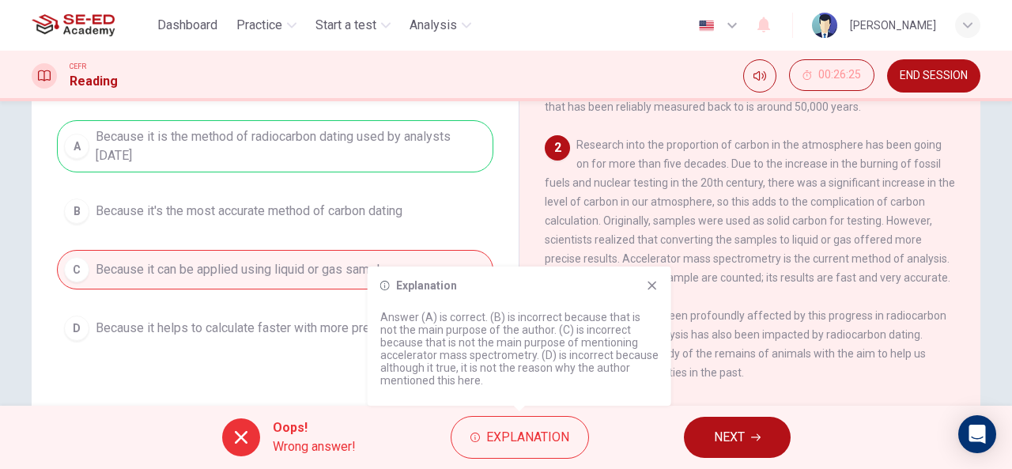
click at [498, 244] on div "Question 15 In the paragraph, why does the author mention accelerator mass spec…" at bounding box center [275, 186] width 462 height 354
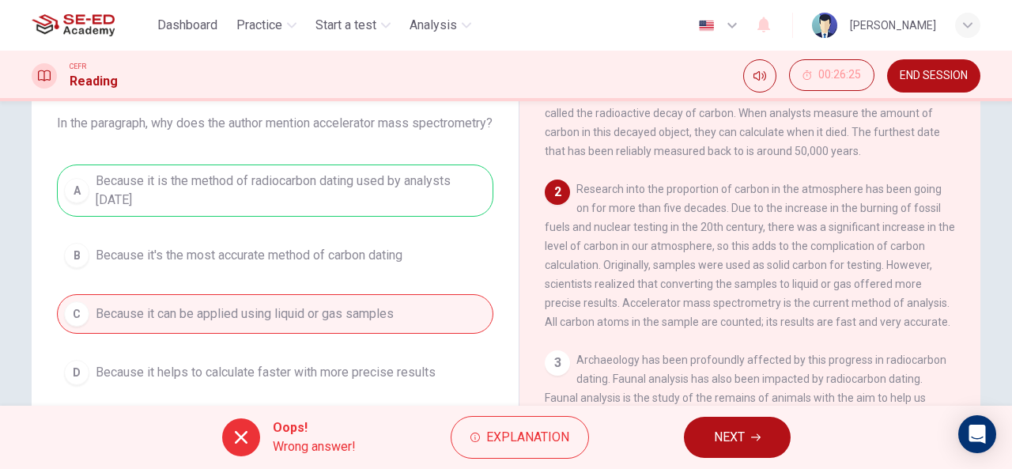
scroll to position [100, 0]
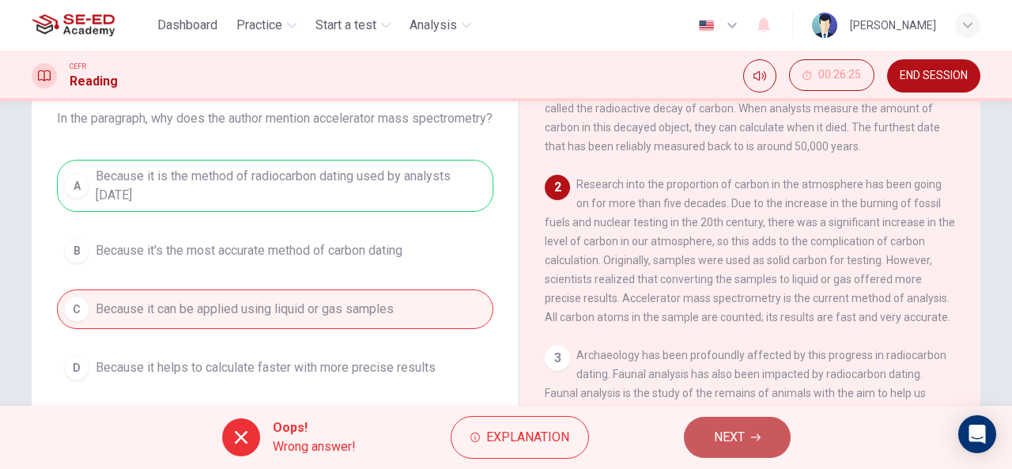
click at [745, 442] on button "NEXT" at bounding box center [737, 437] width 107 height 41
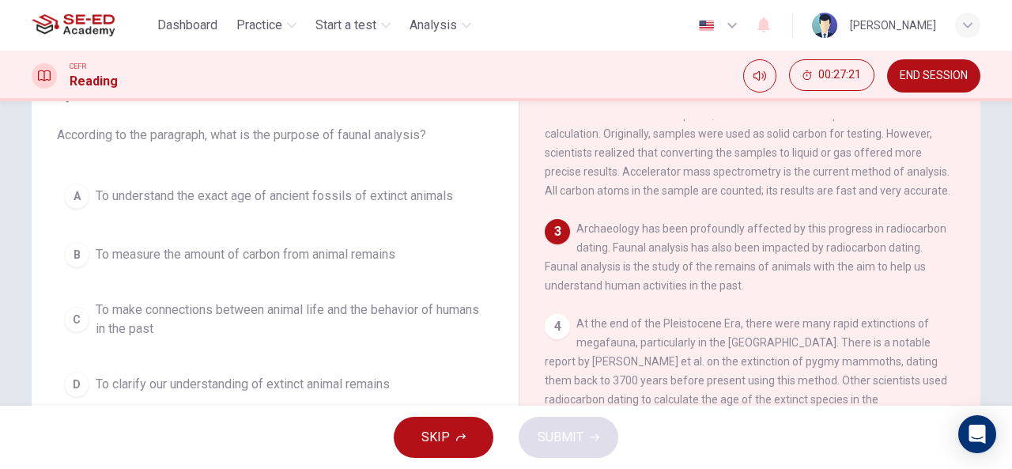
scroll to position [89, 0]
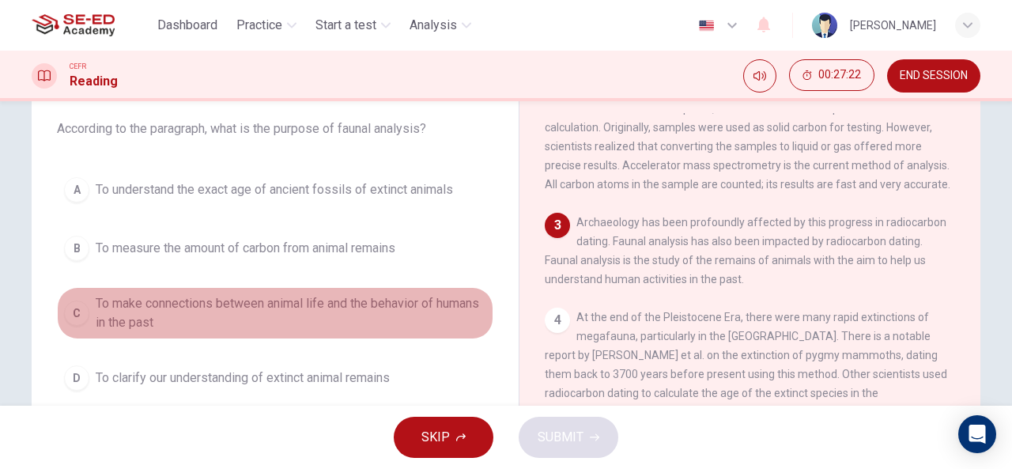
click at [310, 316] on span "To make connections between animal life and the behavior of humans in the past" at bounding box center [291, 313] width 391 height 38
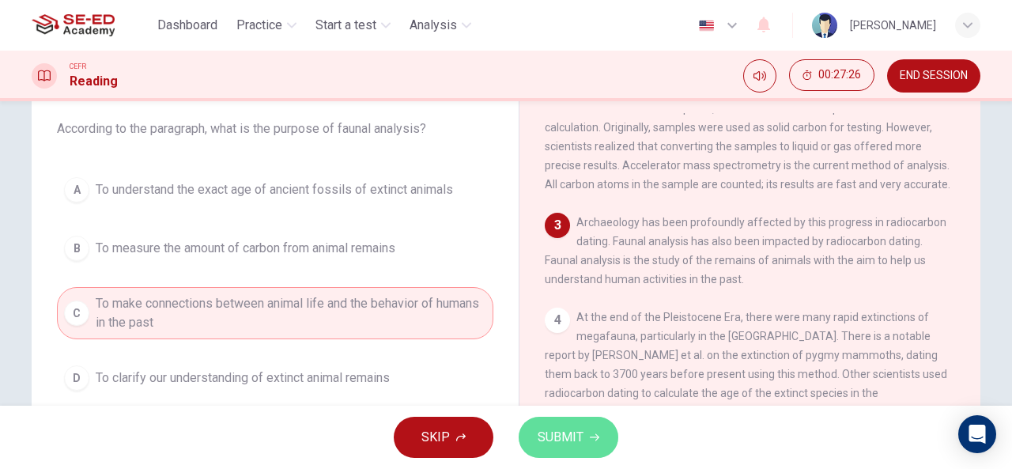
click at [550, 454] on button "SUBMIT" at bounding box center [569, 437] width 100 height 41
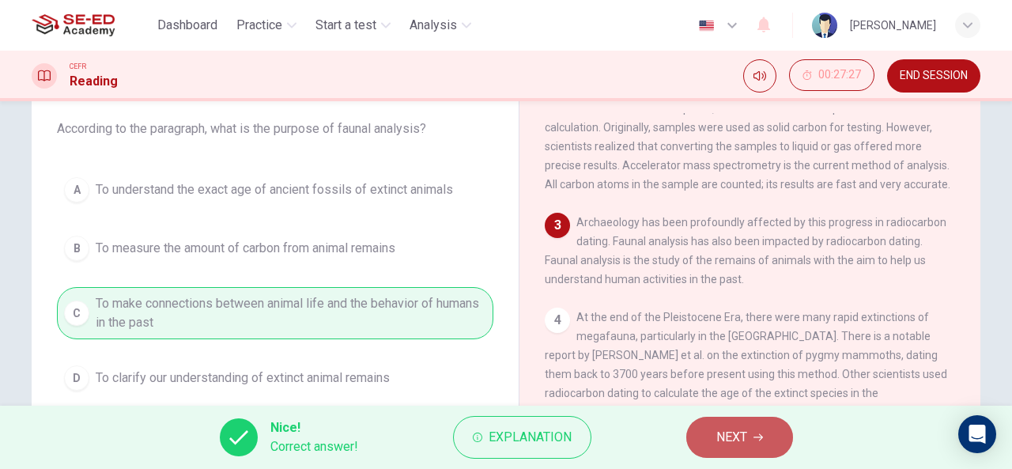
click at [731, 435] on span "NEXT" at bounding box center [731, 437] width 31 height 22
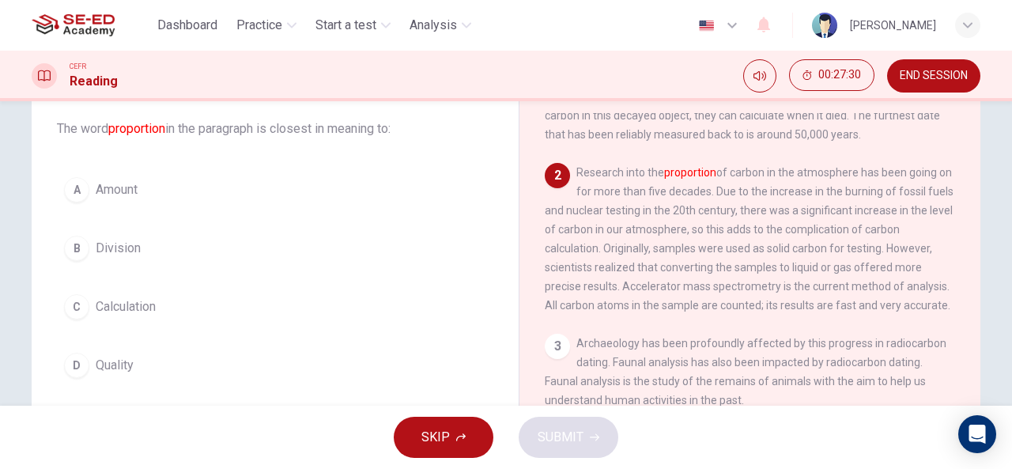
scroll to position [160, 0]
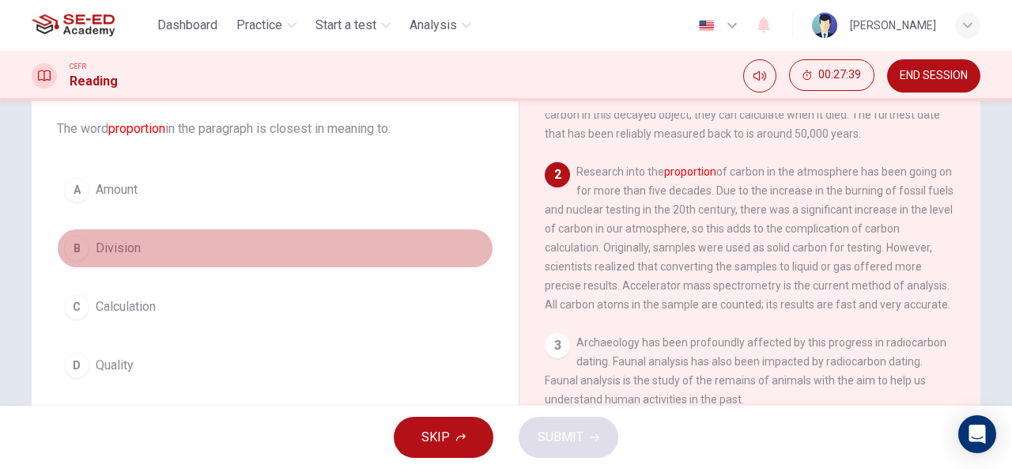
click at [119, 249] on span "Division" at bounding box center [118, 248] width 45 height 19
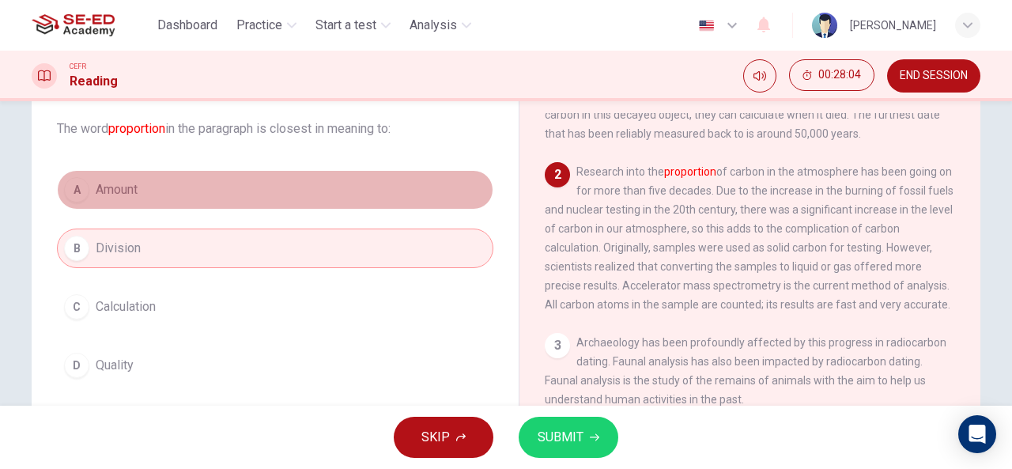
click at [301, 187] on button "A Amount" at bounding box center [275, 190] width 437 height 40
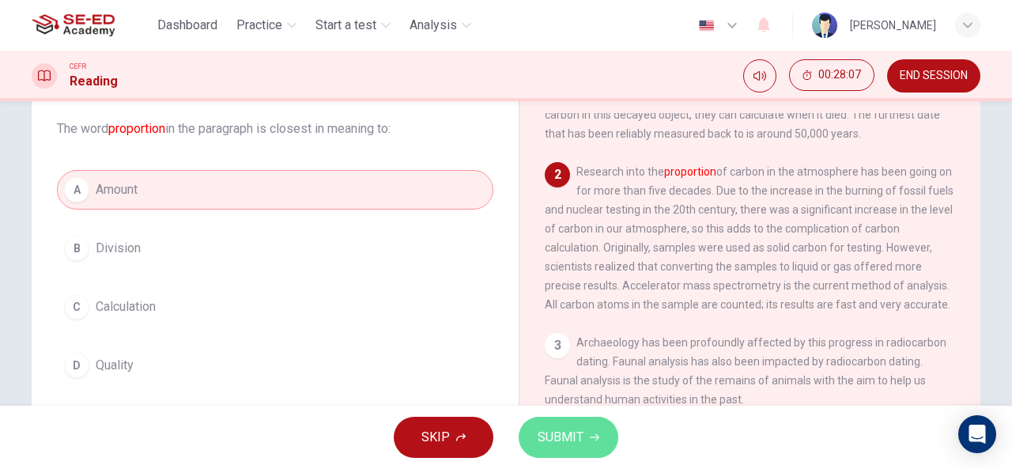
click at [557, 447] on span "SUBMIT" at bounding box center [561, 437] width 46 height 22
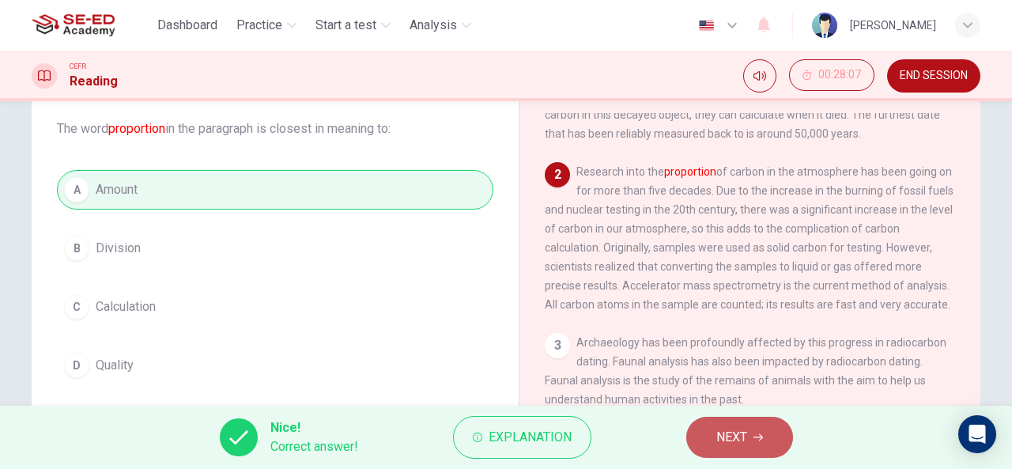
click at [736, 444] on span "NEXT" at bounding box center [731, 437] width 31 height 22
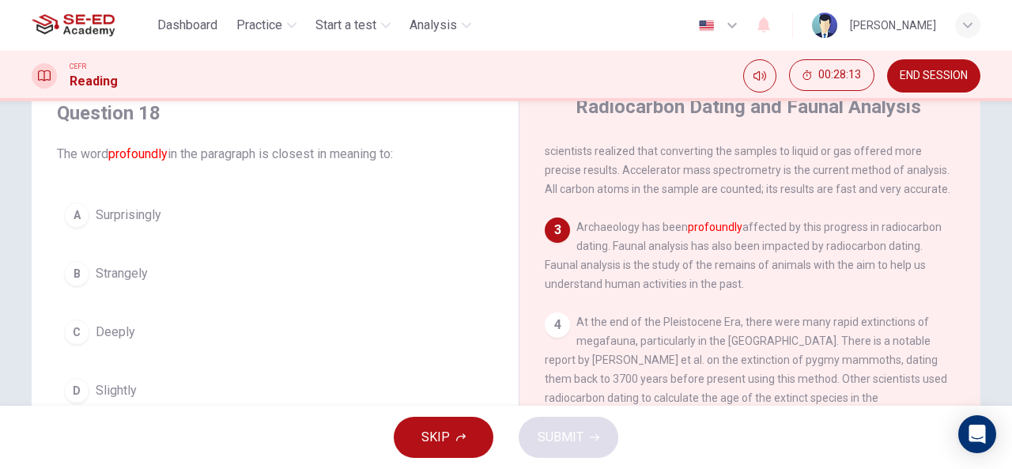
scroll to position [302, 0]
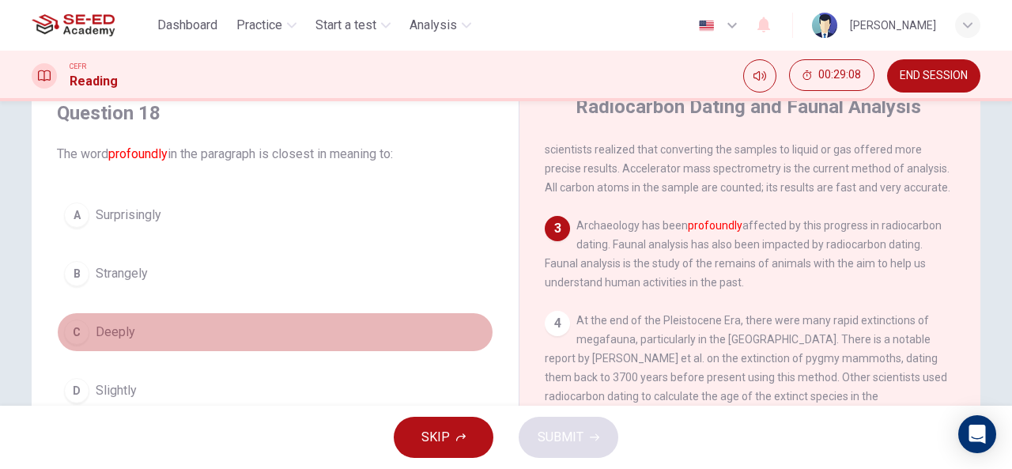
click at [108, 327] on span "Deeply" at bounding box center [116, 332] width 40 height 19
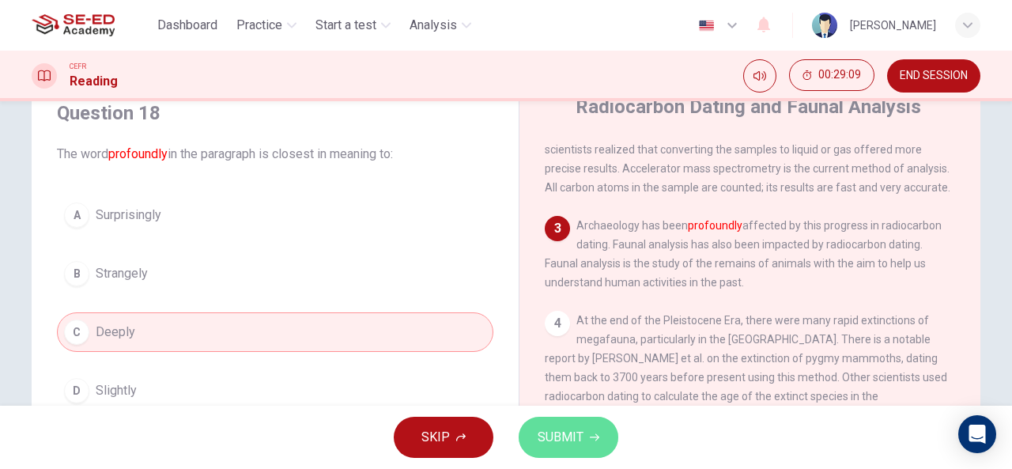
click at [596, 429] on button "SUBMIT" at bounding box center [569, 437] width 100 height 41
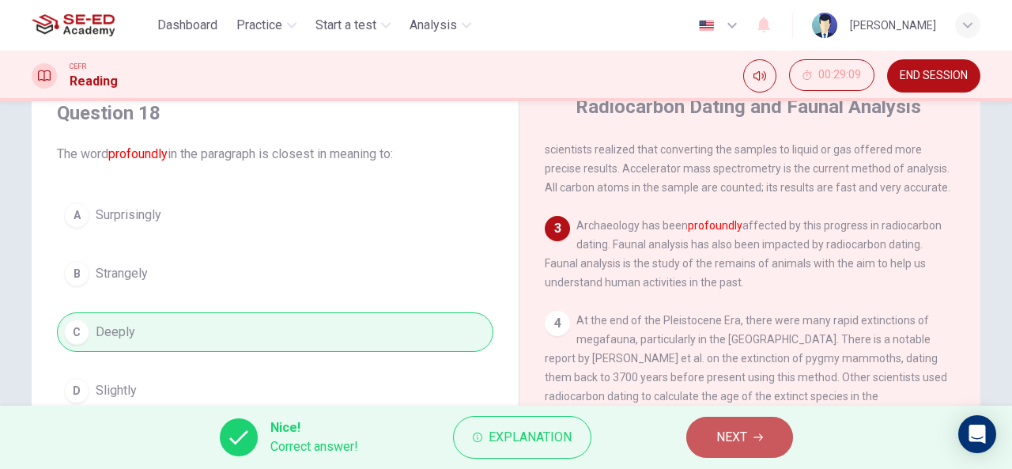
click at [739, 442] on span "NEXT" at bounding box center [731, 437] width 31 height 22
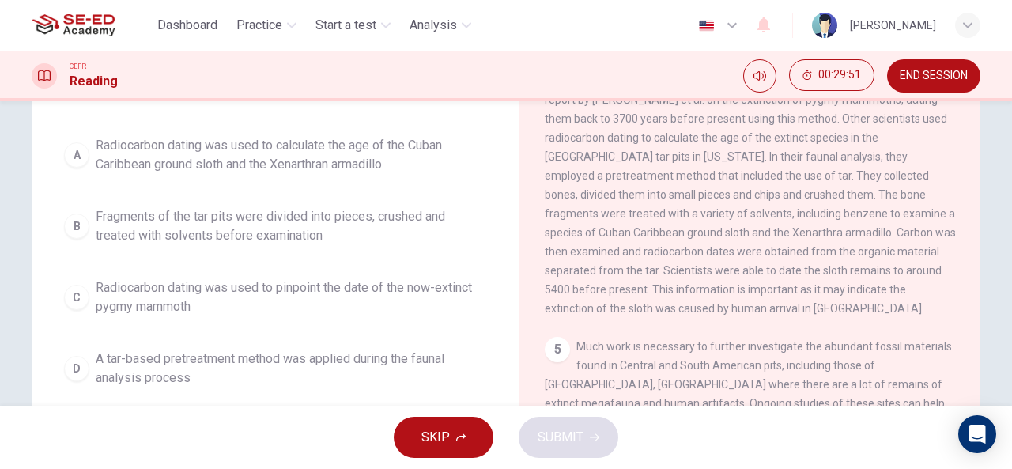
scroll to position [150, 0]
click at [240, 294] on span "Radiocarbon dating was used to pinpoint the date of the now-extinct pygmy mammo…" at bounding box center [291, 297] width 391 height 38
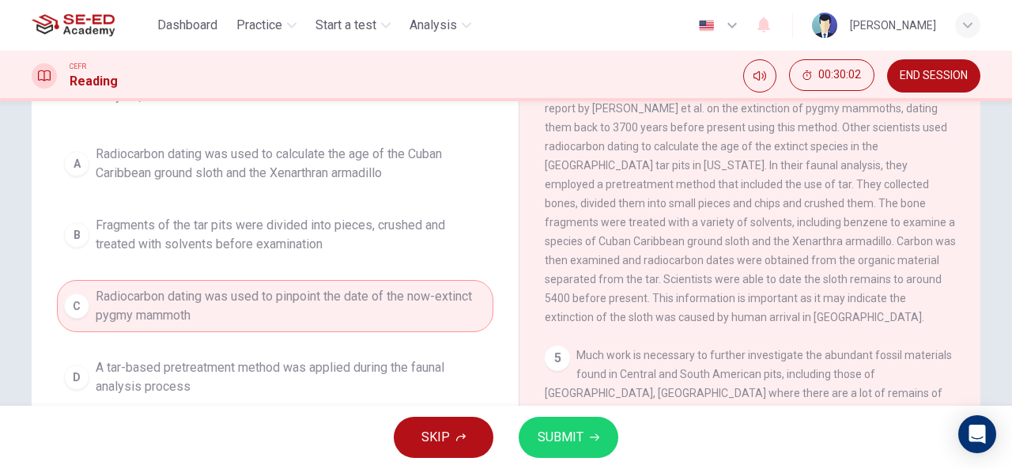
scroll to position [140, 0]
click at [564, 440] on span "SUBMIT" at bounding box center [561, 437] width 46 height 22
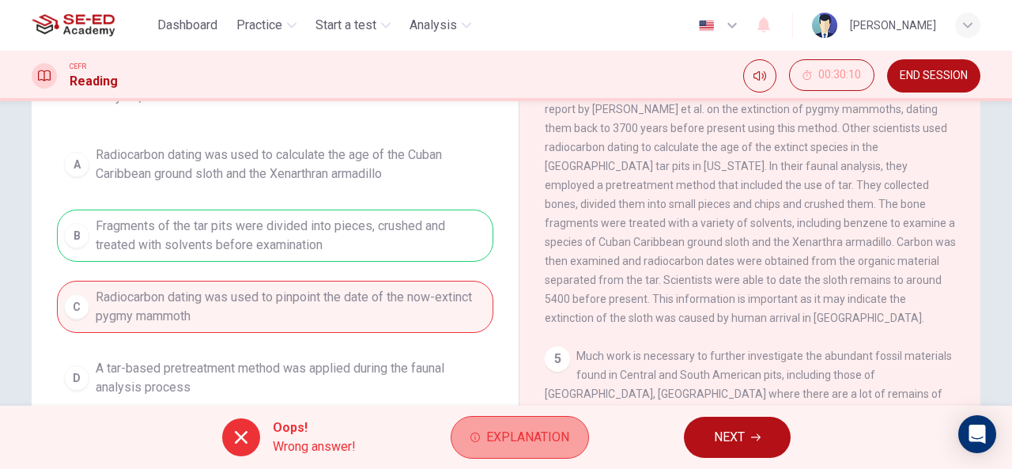
click at [523, 434] on span "Explanation" at bounding box center [527, 437] width 83 height 22
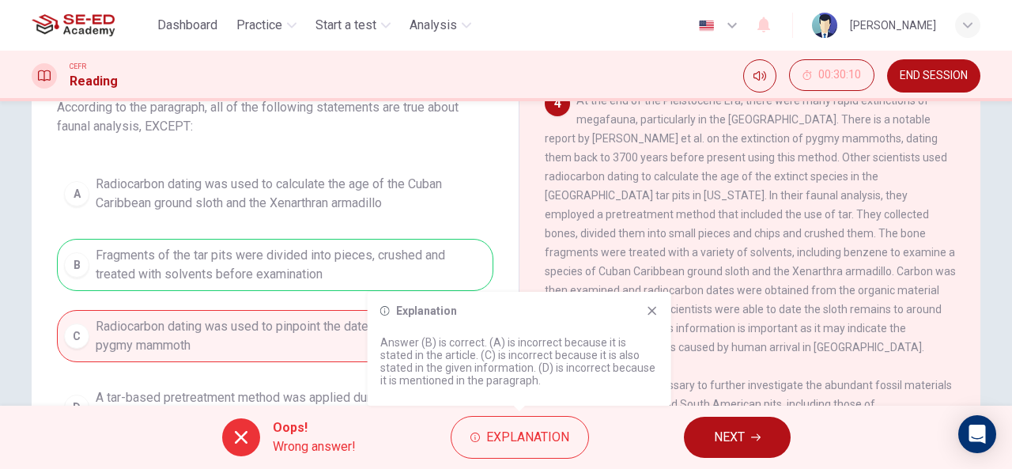
scroll to position [115, 0]
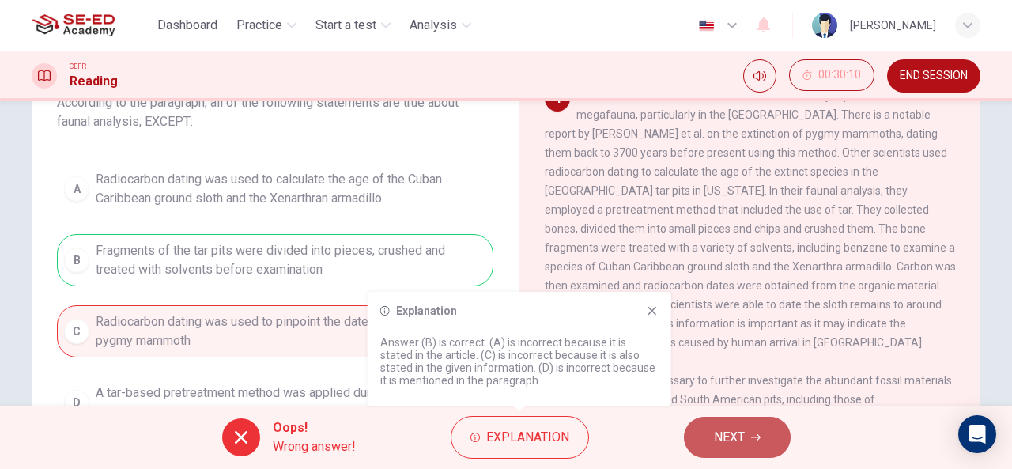
click at [728, 431] on span "NEXT" at bounding box center [729, 437] width 31 height 22
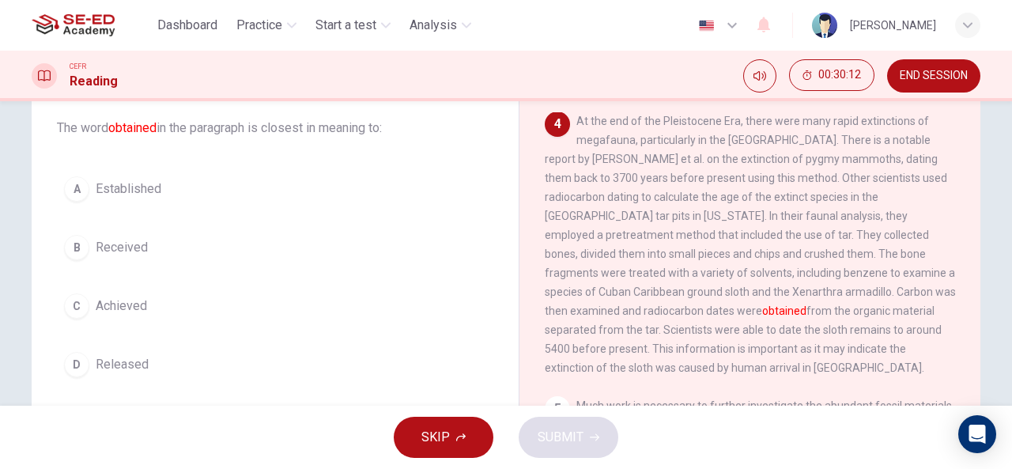
scroll to position [91, 0]
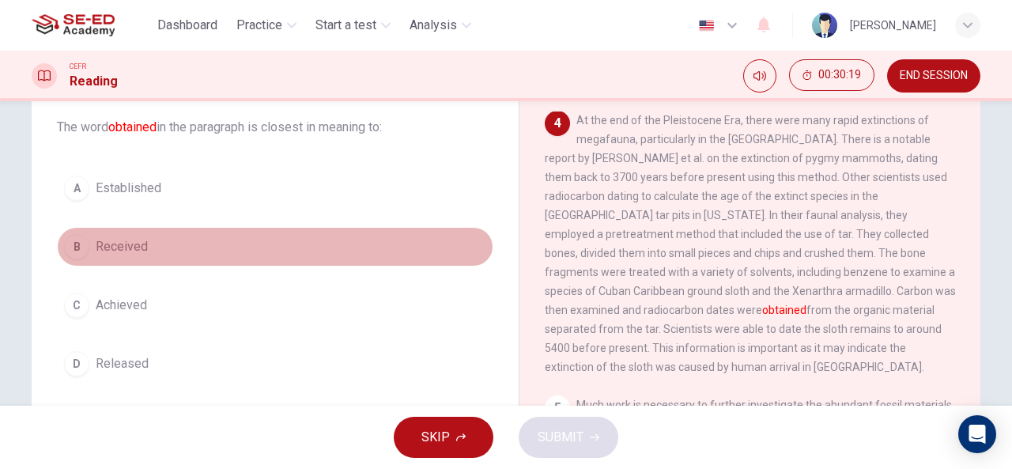
click at [133, 248] on span "Received" at bounding box center [122, 246] width 52 height 19
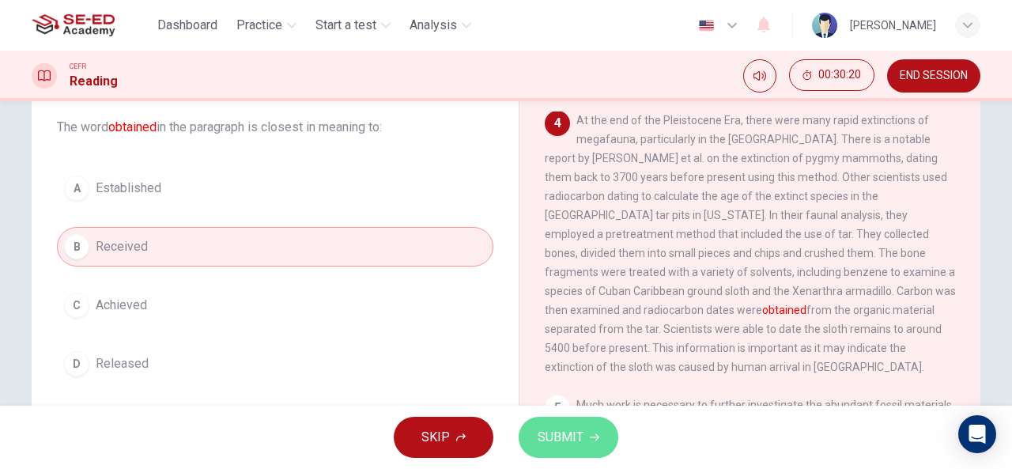
click at [558, 426] on span "SUBMIT" at bounding box center [561, 437] width 46 height 22
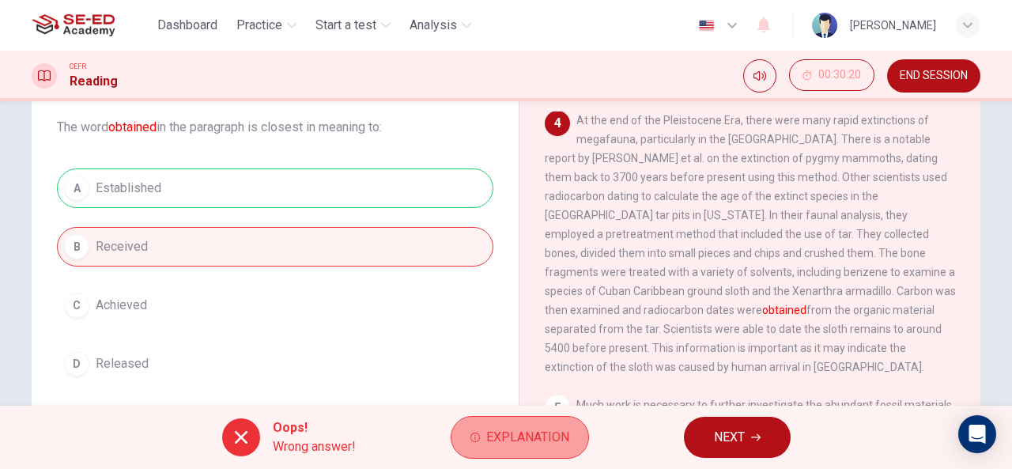
click at [517, 436] on span "Explanation" at bounding box center [527, 437] width 83 height 22
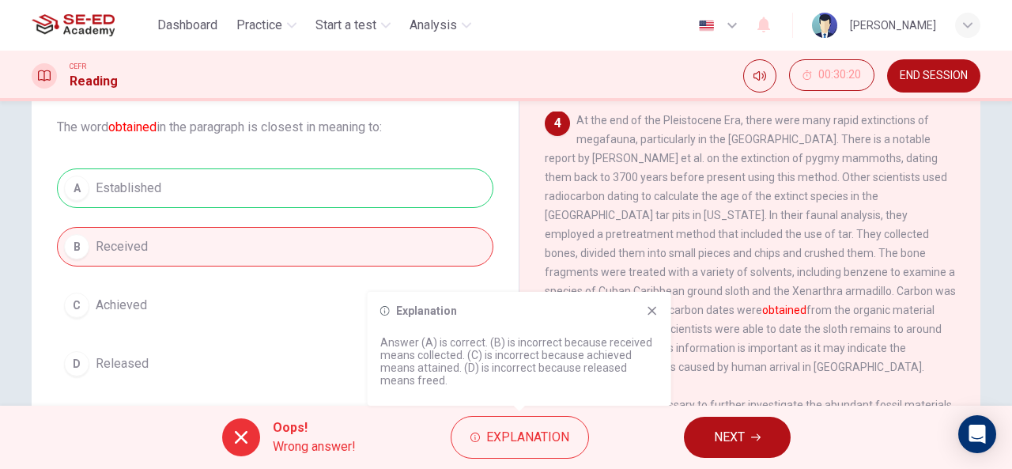
click at [652, 306] on icon at bounding box center [652, 310] width 13 height 13
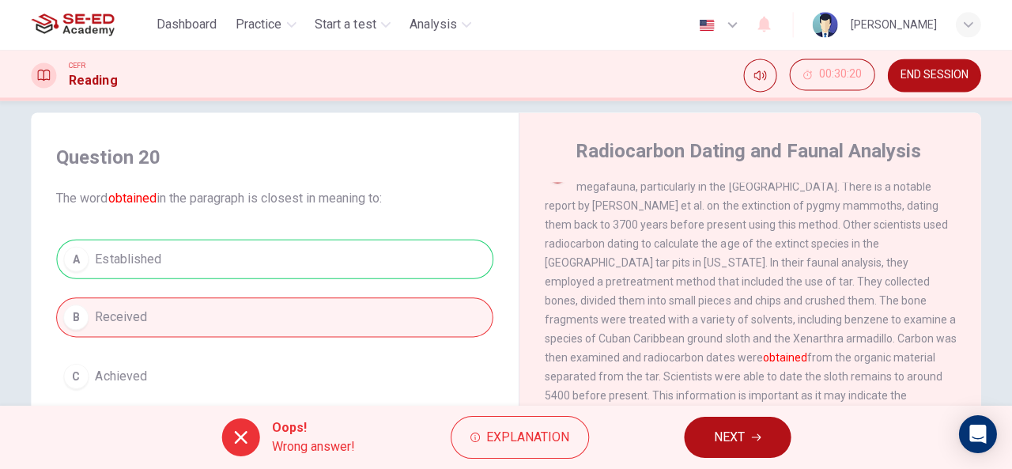
scroll to position [0, 0]
click at [289, 314] on div "A Established B Received C Achieved D Released" at bounding box center [275, 347] width 437 height 215
click at [990, 438] on div "Open Intercom Messenger" at bounding box center [978, 435] width 42 height 42
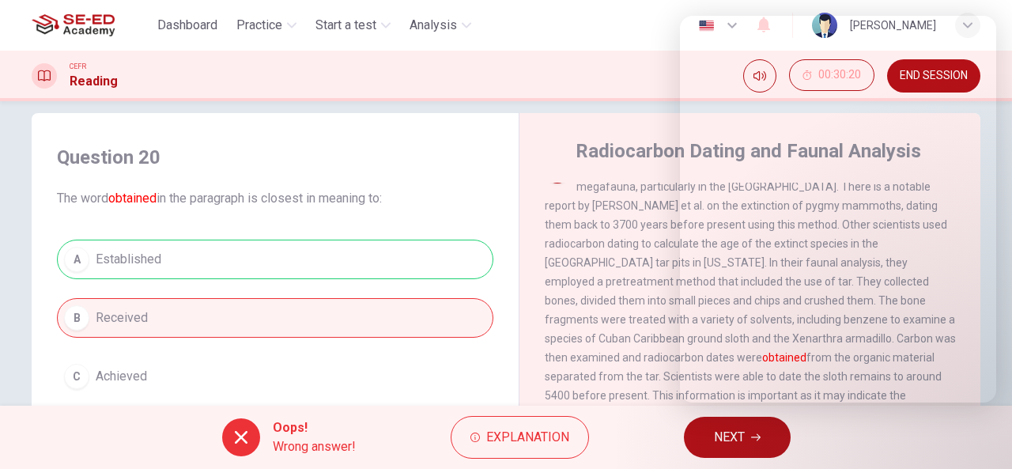
click at [479, 350] on div "A Established B Received C Achieved D Released" at bounding box center [275, 347] width 437 height 215
click at [740, 433] on span "NEXT" at bounding box center [729, 437] width 31 height 22
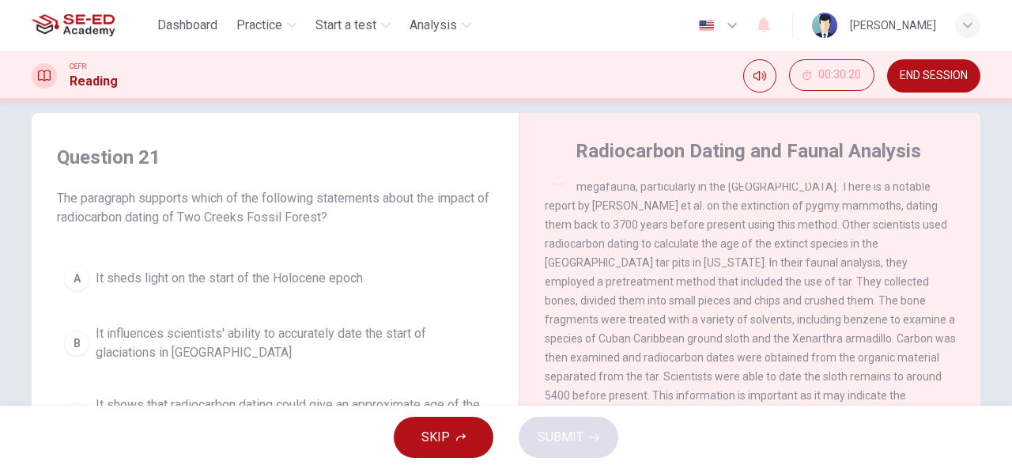
click at [244, 395] on span "It shows that radiocarbon dating could give an approximate age of the forest fo…" at bounding box center [291, 414] width 391 height 38
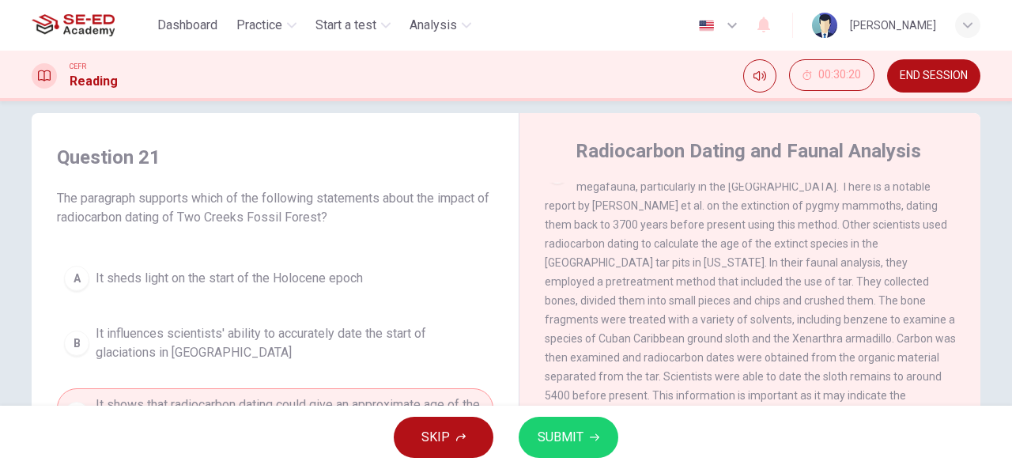
click at [567, 437] on span "SUBMIT" at bounding box center [561, 437] width 46 height 22
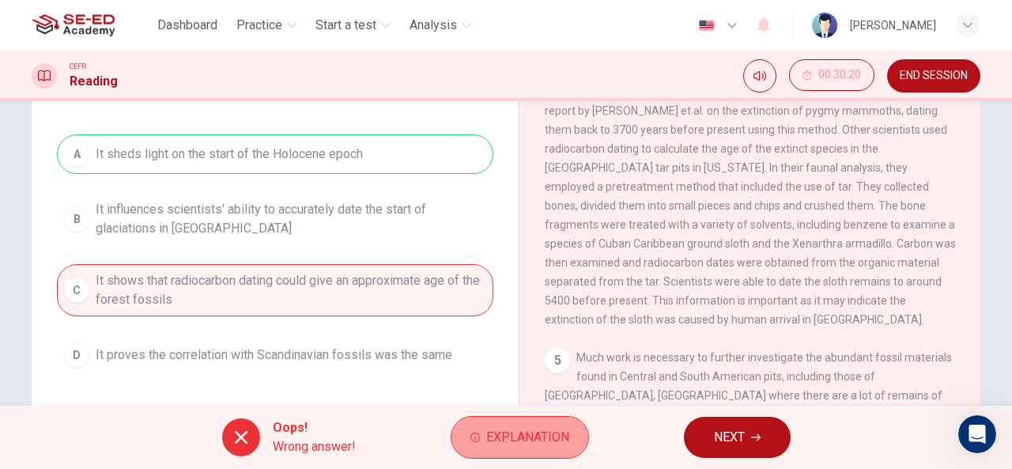
click at [520, 428] on span "Explanation" at bounding box center [527, 437] width 83 height 22
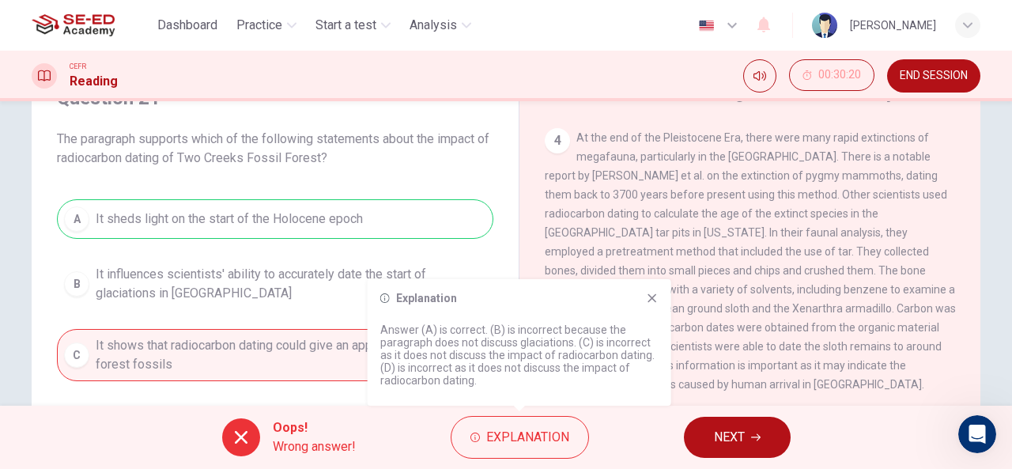
scroll to position [77, 0]
click at [654, 297] on icon at bounding box center [652, 298] width 13 height 13
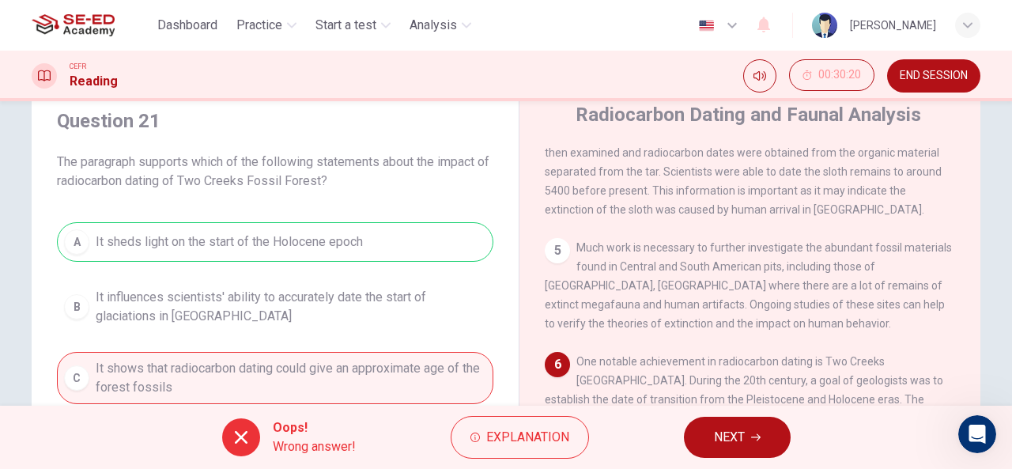
scroll to position [41, 0]
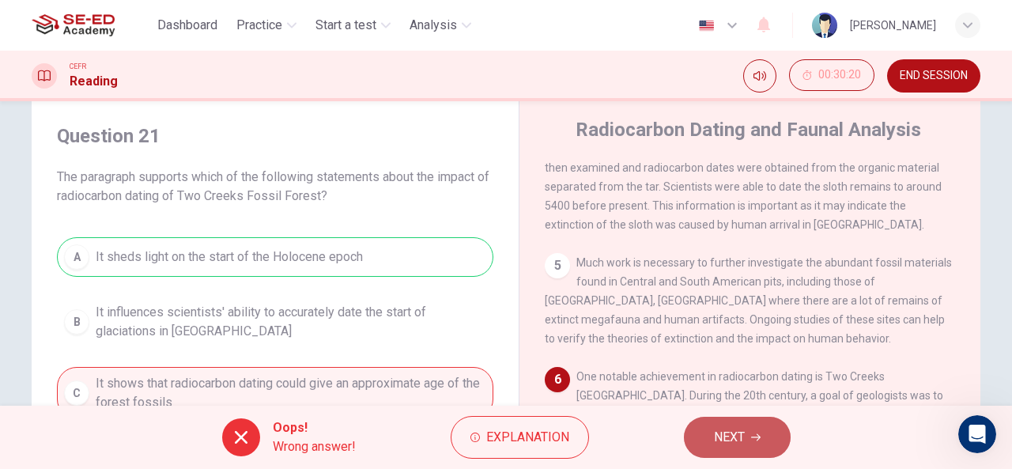
click at [745, 437] on button "NEXT" at bounding box center [737, 437] width 107 height 41
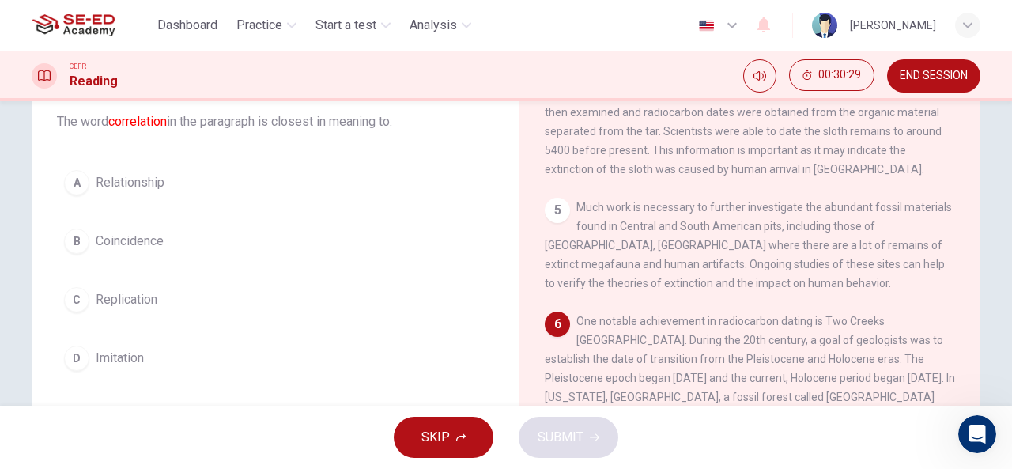
scroll to position [92, 0]
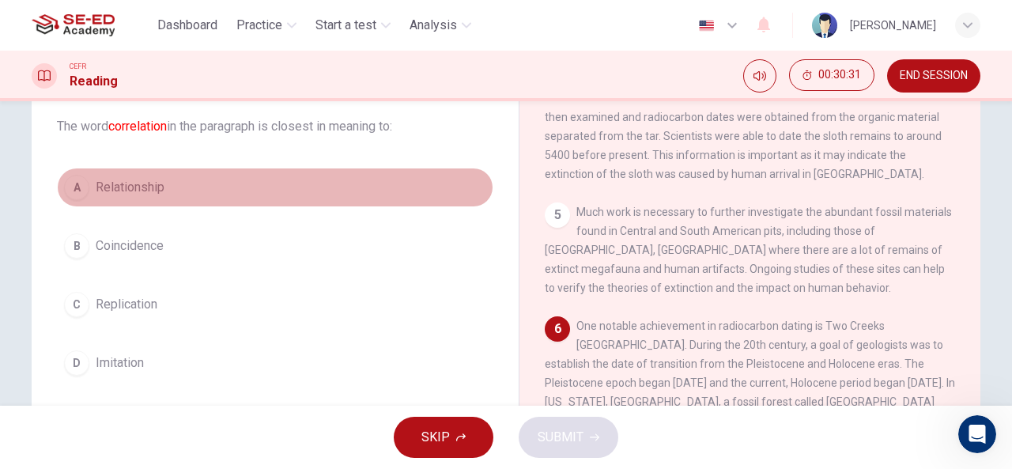
click at [130, 183] on span "Relationship" at bounding box center [130, 187] width 69 height 19
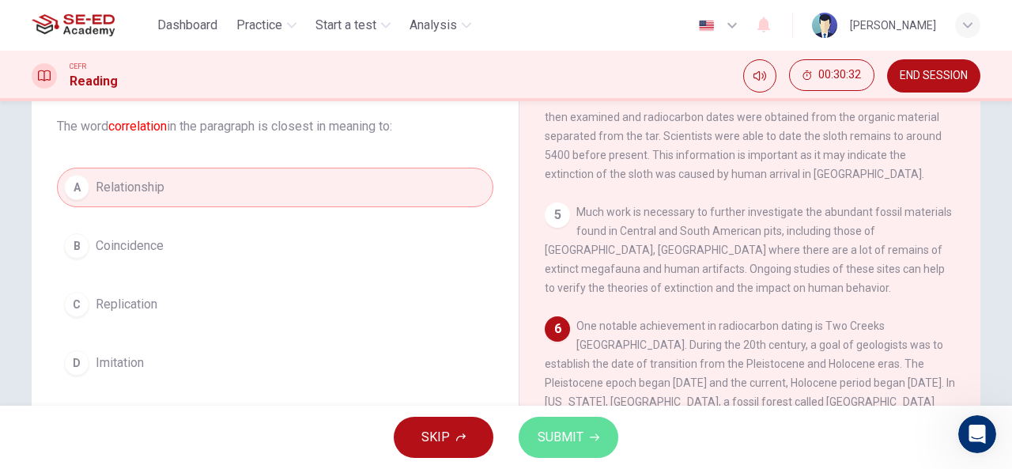
click at [555, 437] on span "SUBMIT" at bounding box center [561, 437] width 46 height 22
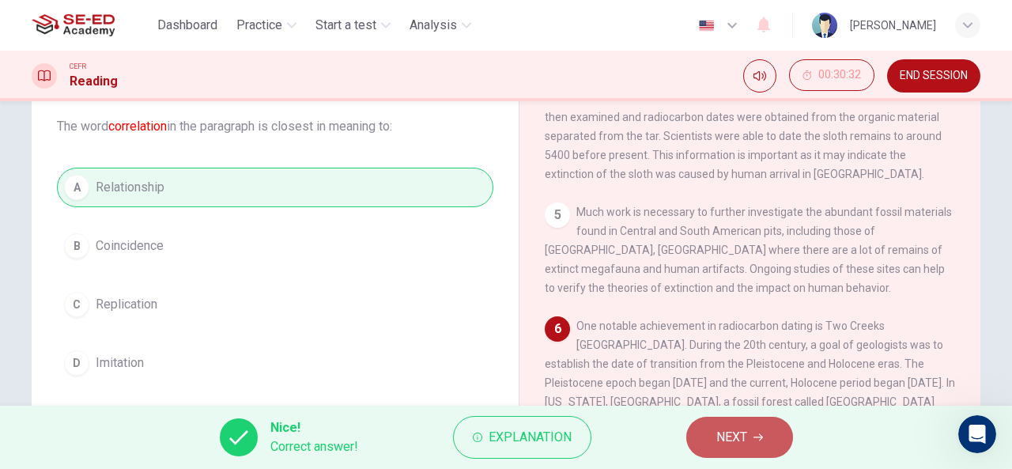
click at [751, 447] on button "NEXT" at bounding box center [739, 437] width 107 height 41
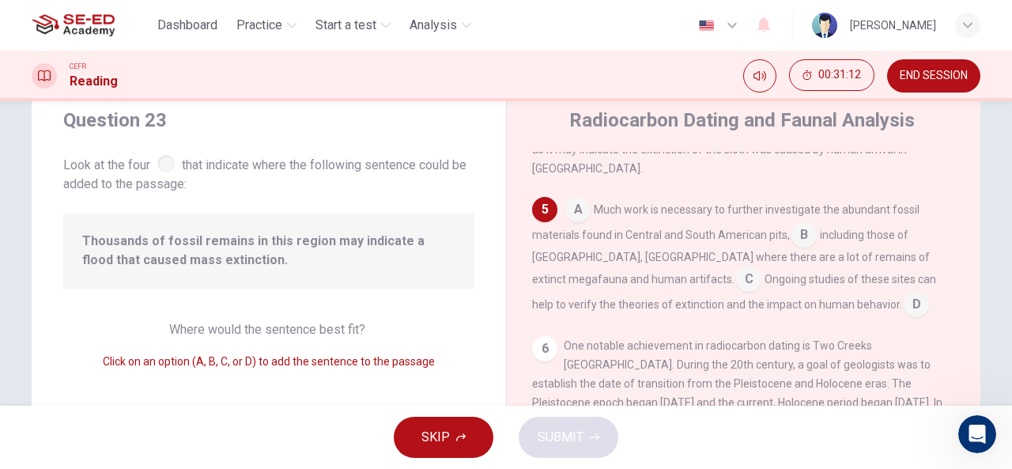
scroll to position [715, 0]
click at [736, 274] on input at bounding box center [748, 279] width 25 height 25
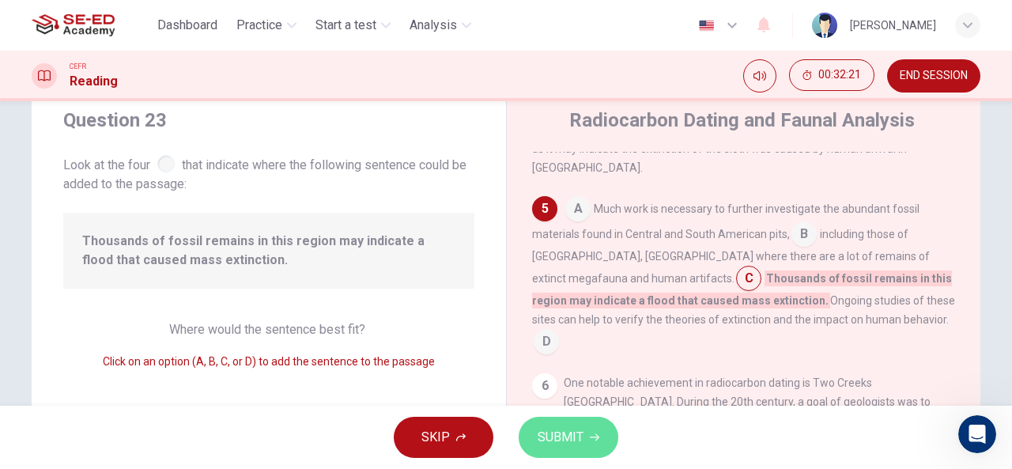
click at [590, 434] on icon "button" at bounding box center [594, 437] width 9 height 9
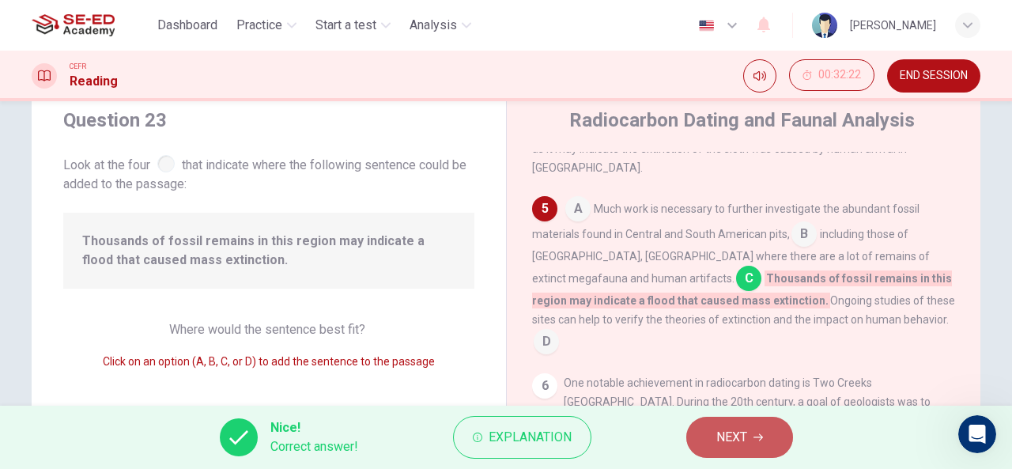
click at [751, 436] on button "NEXT" at bounding box center [739, 437] width 107 height 41
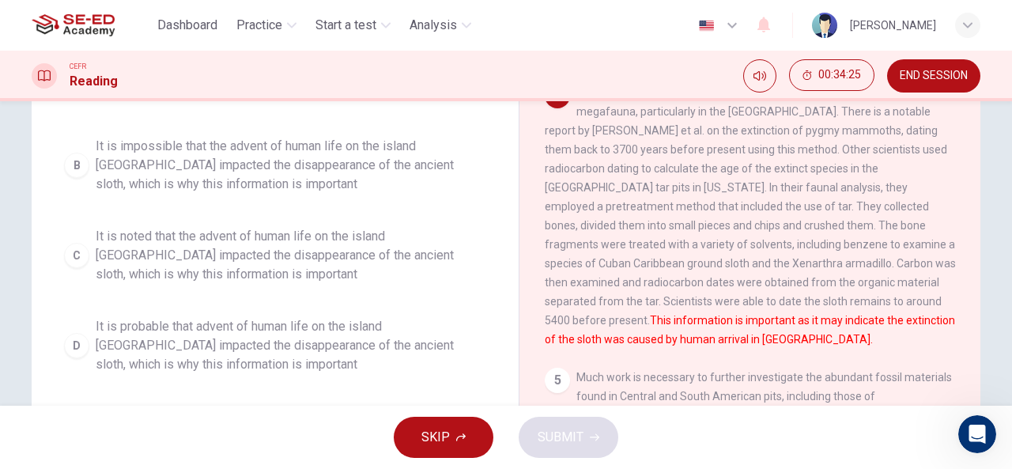
scroll to position [248, 0]
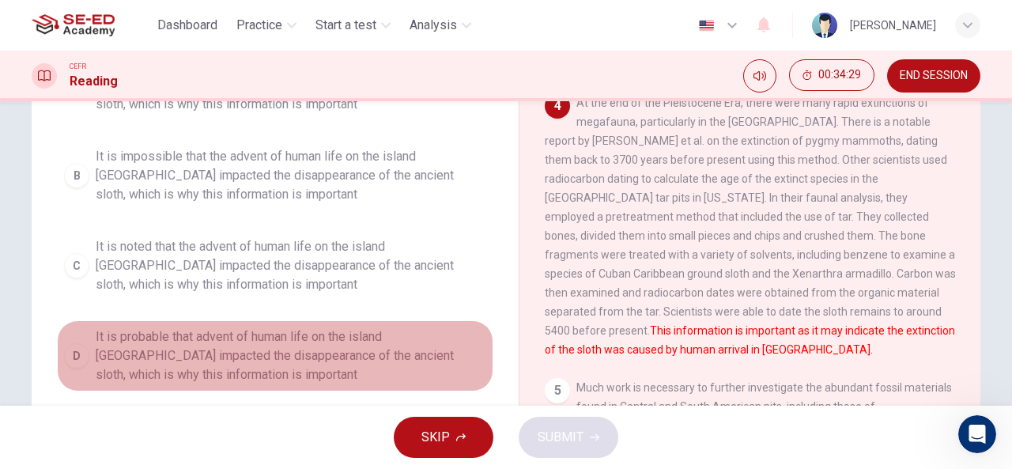
click at [153, 357] on span "It is probable that advent of human life on the island [GEOGRAPHIC_DATA] impact…" at bounding box center [291, 355] width 391 height 57
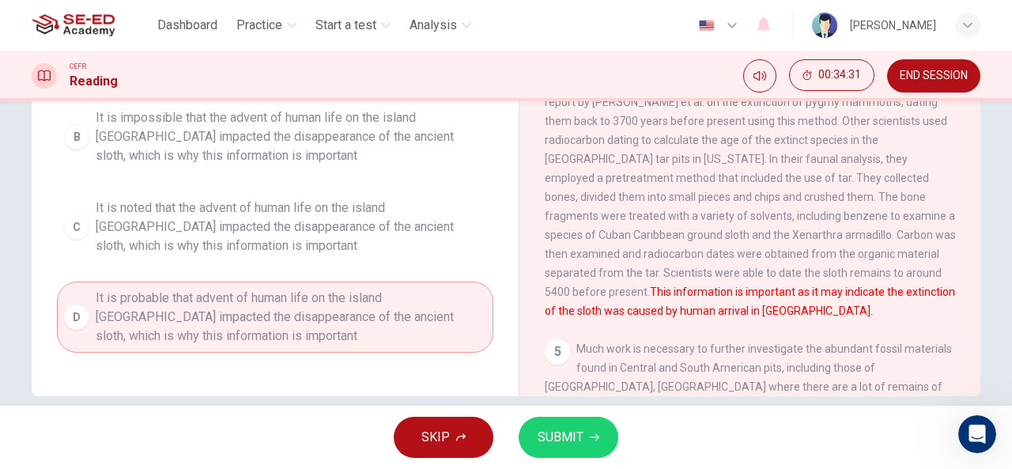
scroll to position [287, 0]
click at [573, 436] on span "SUBMIT" at bounding box center [561, 437] width 46 height 22
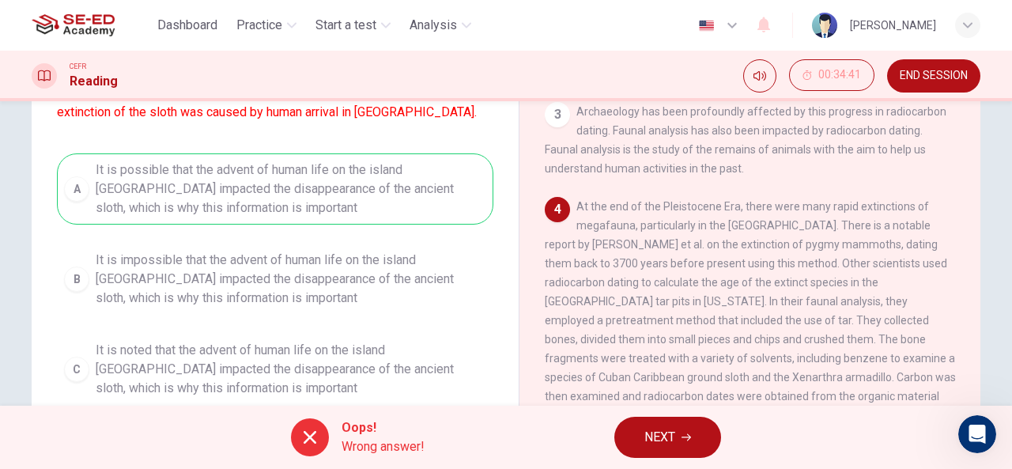
scroll to position [143, 0]
click at [653, 440] on span "NEXT" at bounding box center [660, 437] width 31 height 22
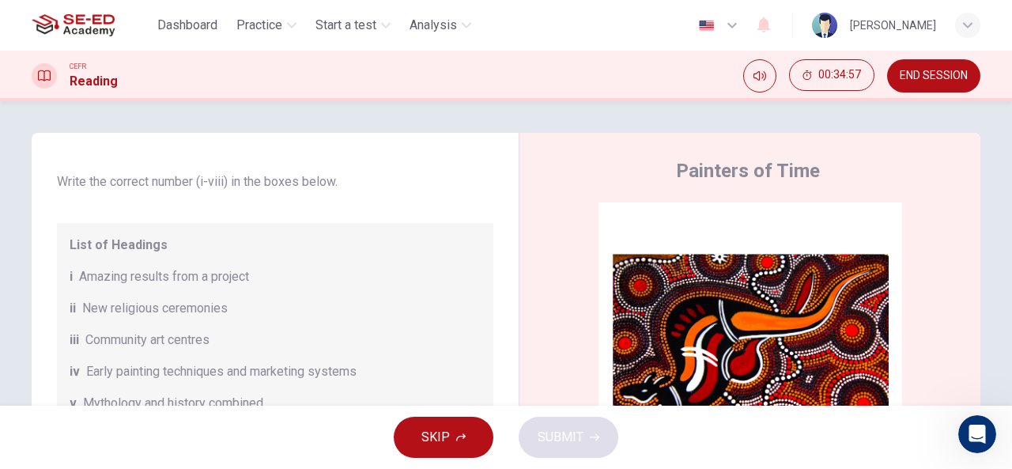
scroll to position [0, 0]
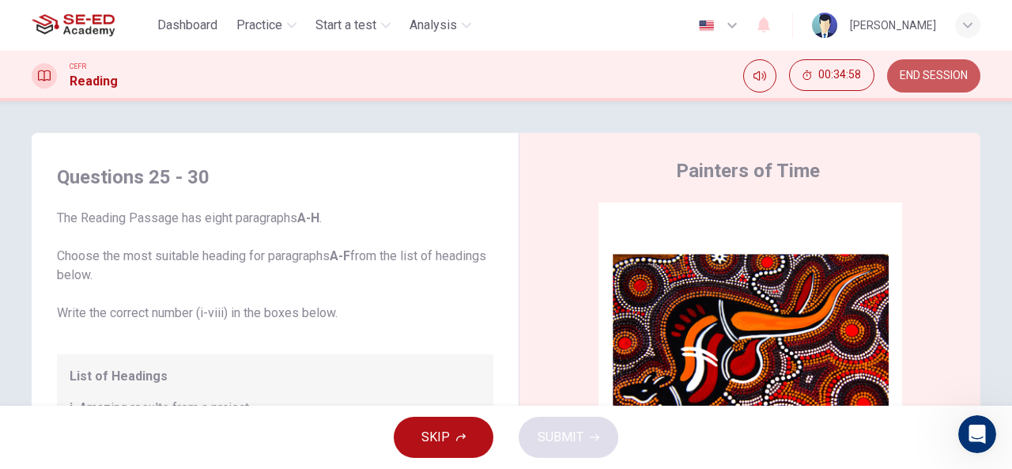
click at [926, 70] on span "END SESSION" at bounding box center [934, 76] width 68 height 13
